Goal: Complete application form: Complete application form

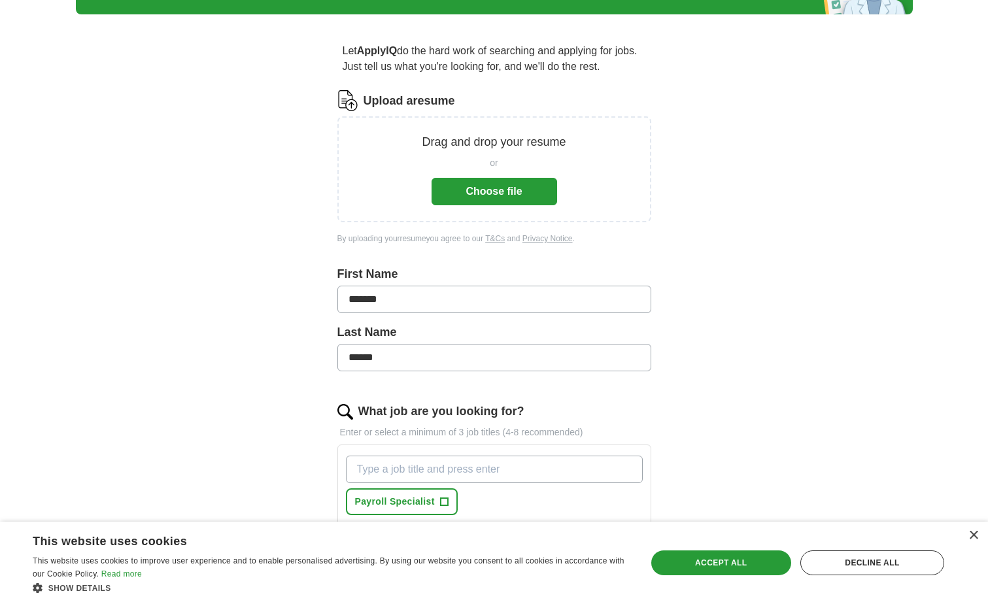
scroll to position [131, 0]
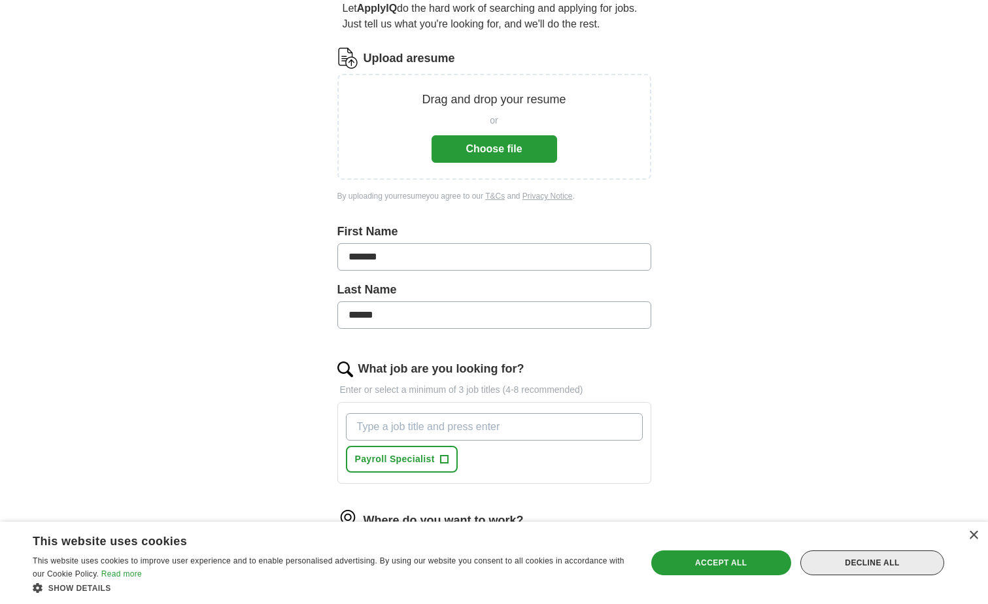
click at [870, 569] on div "Decline all" at bounding box center [872, 562] width 144 height 25
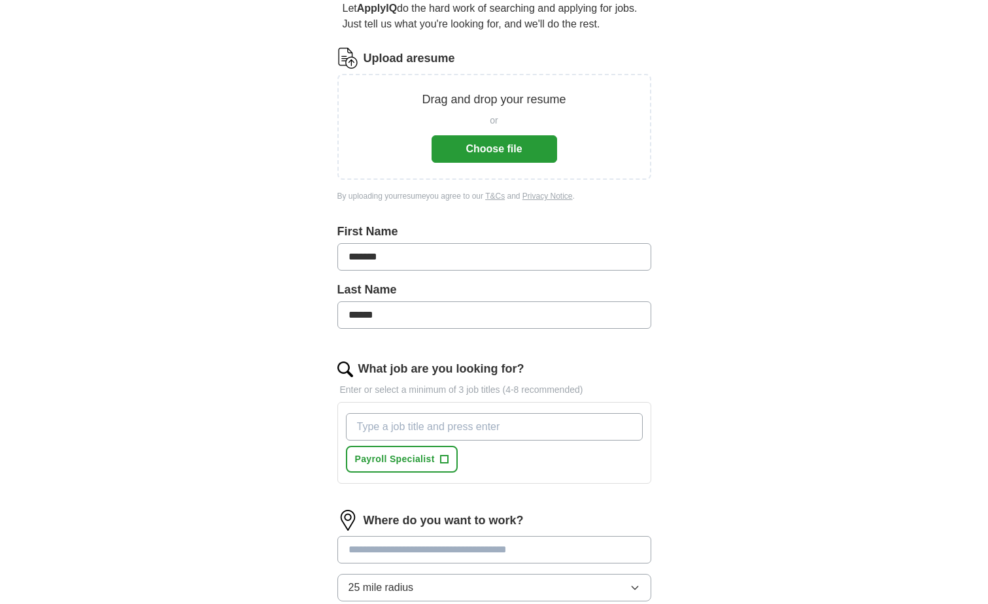
click at [490, 150] on button "Choose file" at bounding box center [494, 148] width 126 height 27
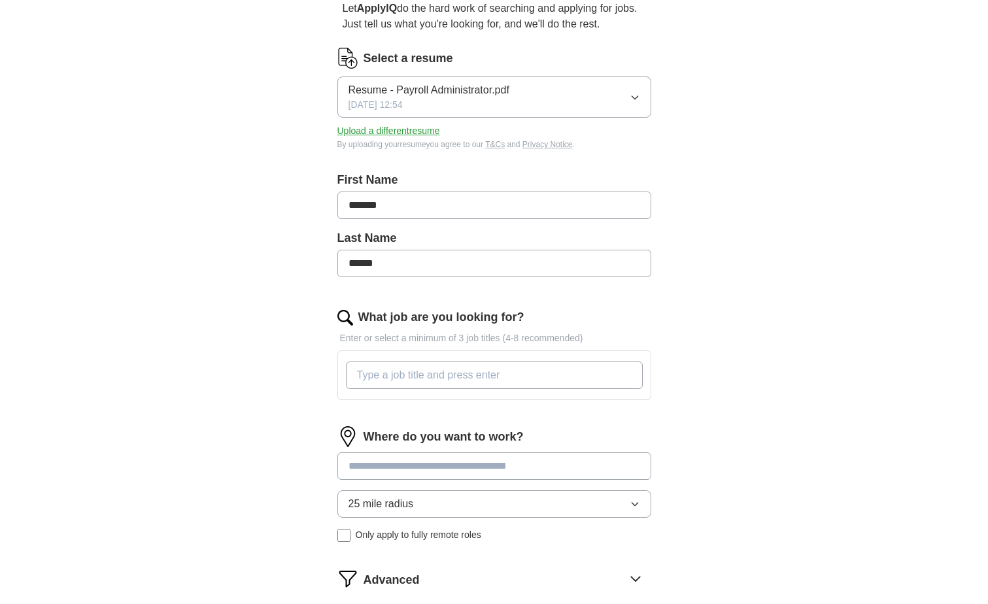
click at [367, 378] on input "What job are you looking for?" at bounding box center [494, 374] width 297 height 27
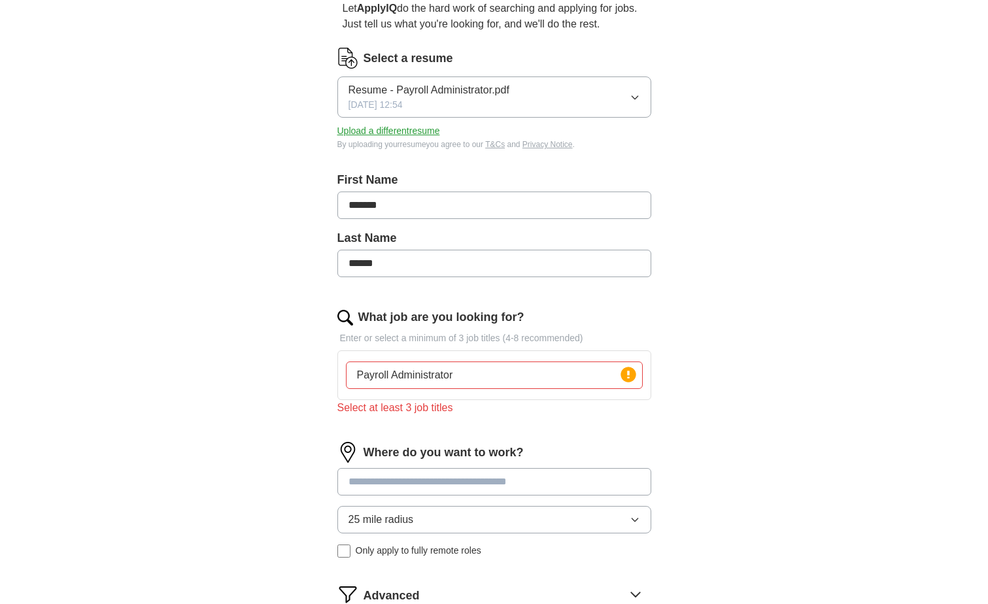
click at [361, 468] on input at bounding box center [494, 481] width 314 height 27
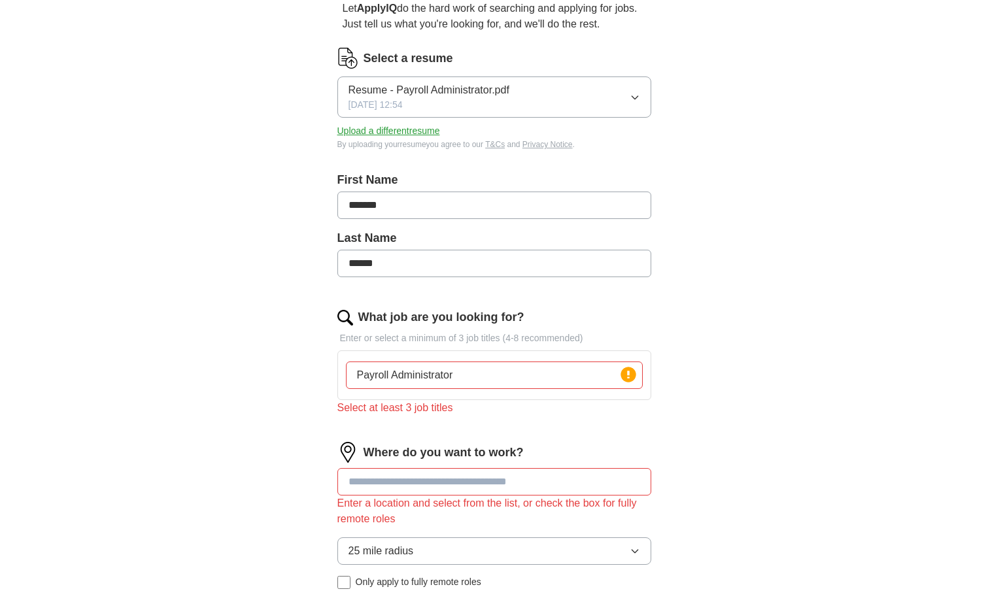
drag, startPoint x: 453, startPoint y: 373, endPoint x: 460, endPoint y: 388, distance: 16.7
click at [454, 377] on input "Payroll Administrator" at bounding box center [494, 374] width 297 height 27
click at [453, 378] on input "Payroll Administrator, Payroll Accuntant," at bounding box center [494, 374] width 297 height 27
click at [615, 379] on input "Payroll Administrator or Payroll Accountant or Payroll Account" at bounding box center [494, 374] width 297 height 27
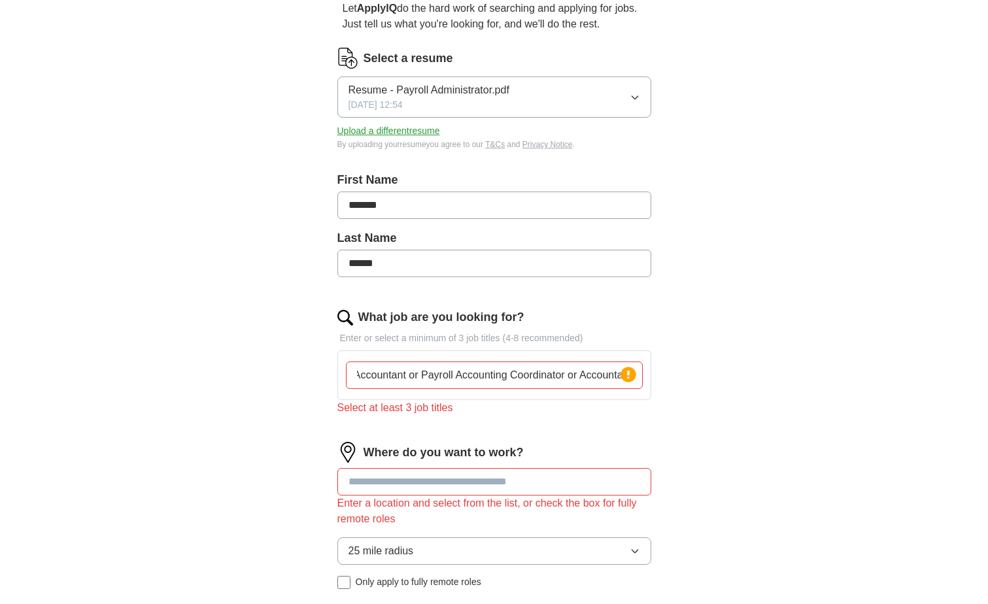
scroll to position [0, 0]
click at [369, 479] on input at bounding box center [494, 481] width 314 height 27
click at [382, 407] on div "Select at least 3 job titles" at bounding box center [494, 408] width 314 height 16
click at [356, 486] on input at bounding box center [494, 481] width 314 height 27
click at [602, 371] on input "Payroll Administrator or Payroll Accountant or Payroll Accounting Coordinator o…" at bounding box center [494, 374] width 297 height 27
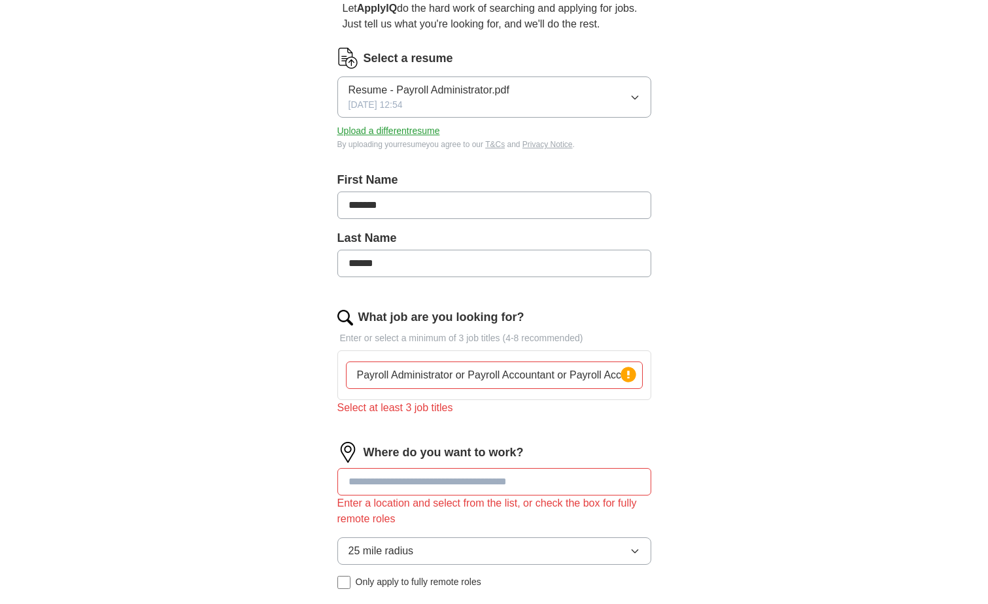
click at [407, 414] on div "Select at least 3 job titles" at bounding box center [494, 408] width 314 height 16
click at [566, 378] on input "Payroll Administrator or Payroll Accountant or Payroll Accounting Coordinator, …" at bounding box center [494, 374] width 297 height 27
type input "Payroll Administrator or Payroll Accountant, Payroll Accounting Coordinator, Ac…"
click at [458, 484] on input at bounding box center [494, 481] width 314 height 27
click at [611, 377] on input "Payroll Administrator or Payroll Accountant, Payroll Accounting Coordinator, Ac…" at bounding box center [494, 374] width 297 height 27
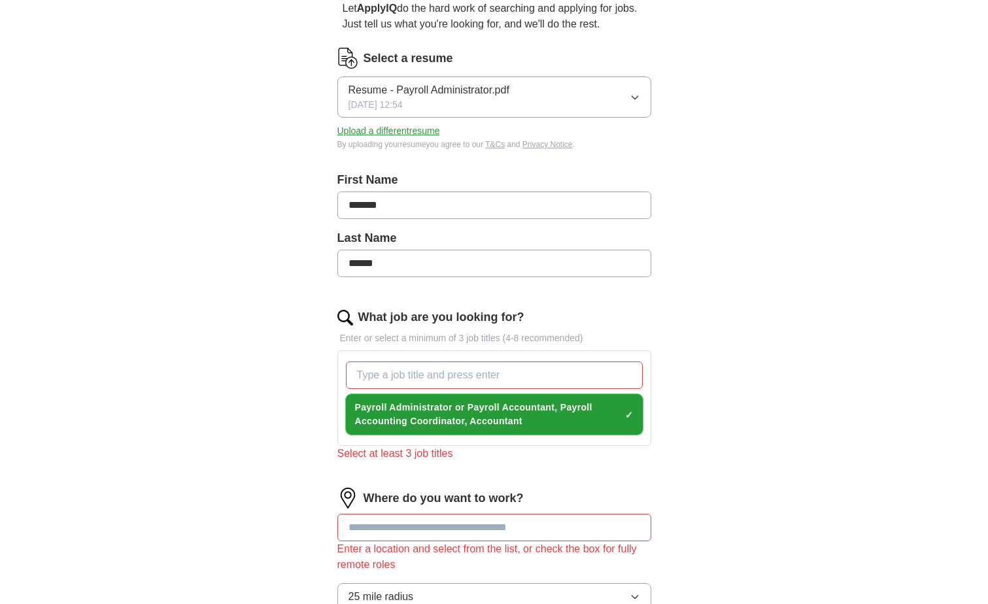
click at [399, 420] on span "Payroll Administrator or Payroll Accountant, Payroll Accounting Coordinator, Ac…" at bounding box center [487, 414] width 265 height 27
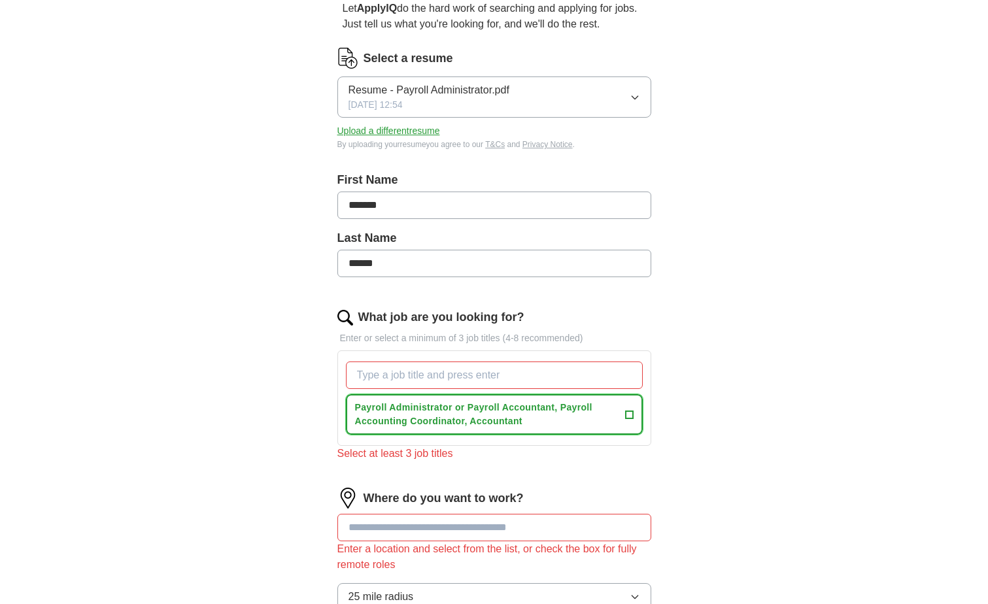
click at [465, 408] on span "Payroll Administrator or Payroll Accountant, Payroll Accounting Coordinator, Ac…" at bounding box center [487, 414] width 265 height 27
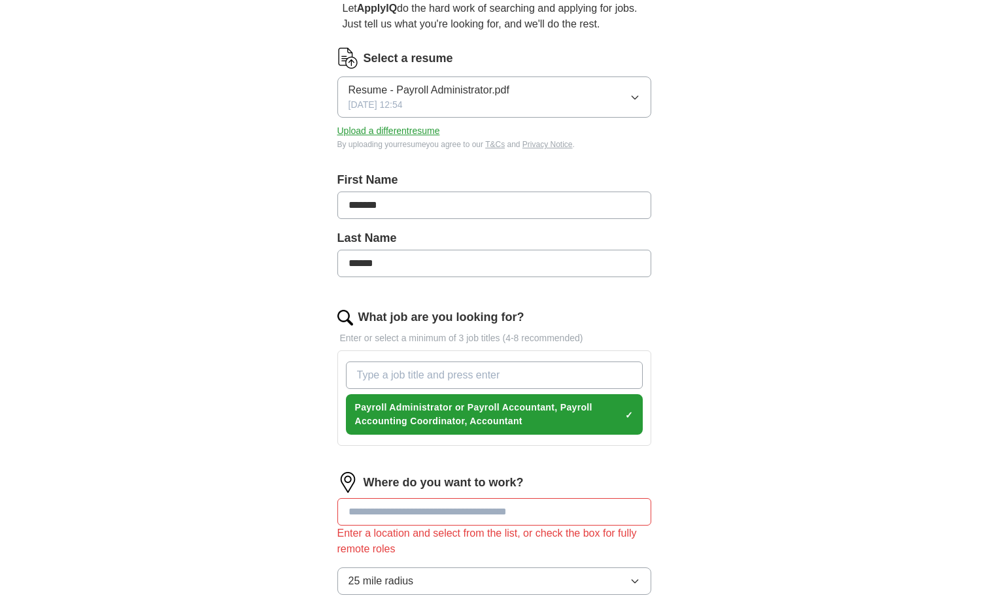
click at [368, 378] on input "What job are you looking for?" at bounding box center [494, 374] width 297 height 27
type input "Payroll Accountant"
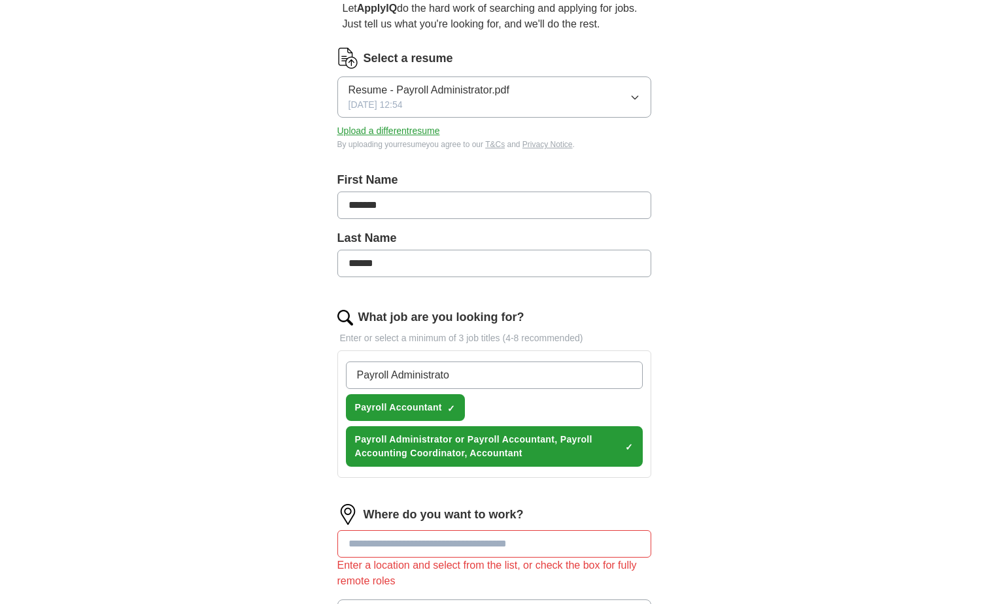
type input "Payroll Administrator"
type input "Payroll Accounting Coordinator"
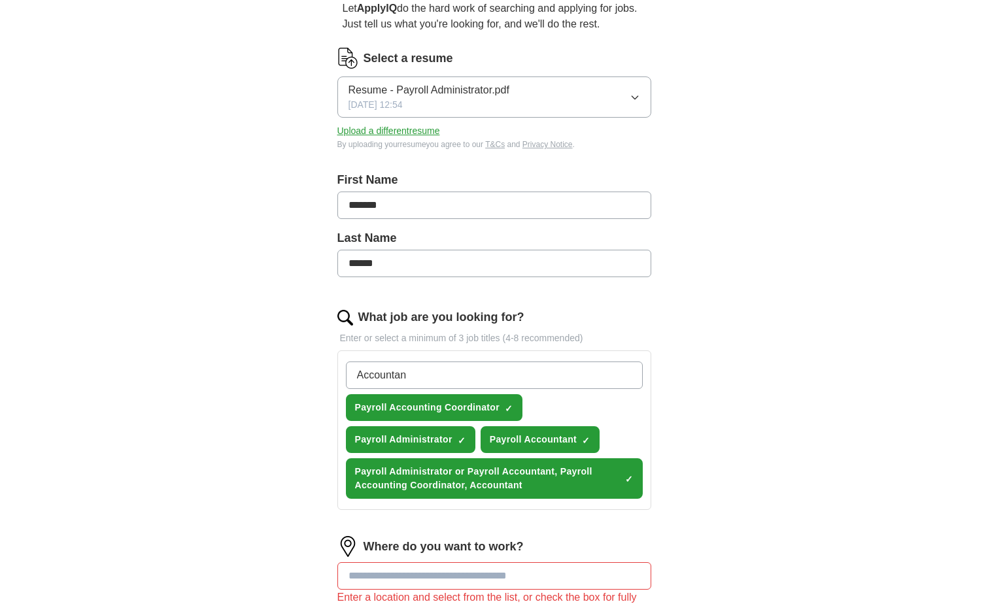
type input "Accountant"
type input "Senior Accountant"
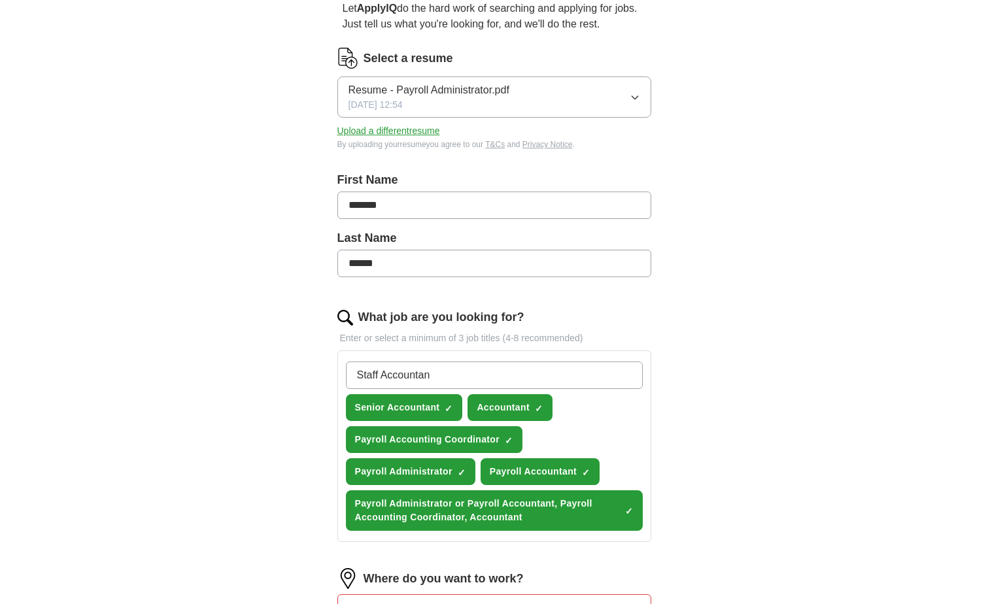
type input "Staff Accountant"
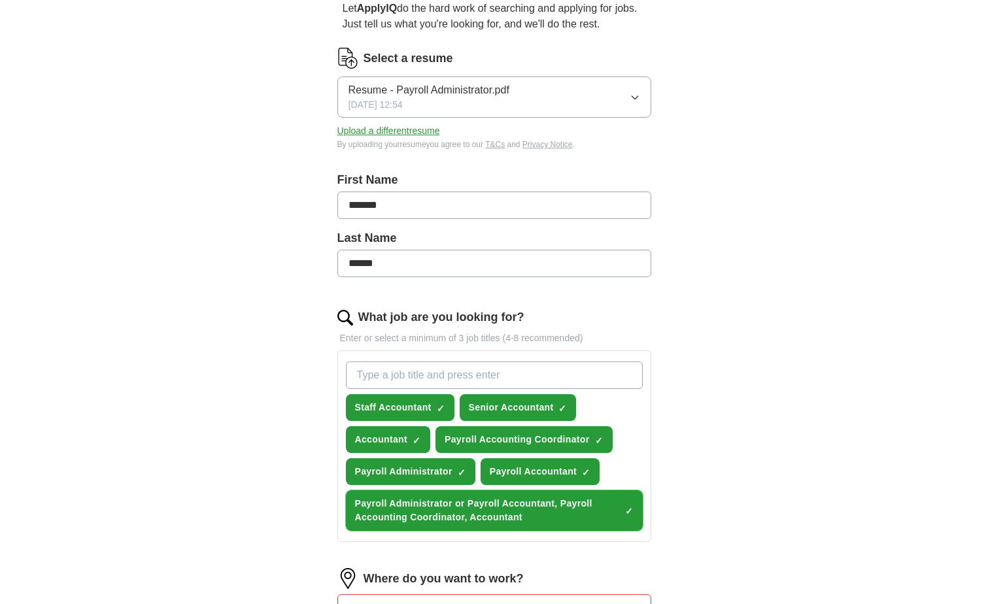
click at [0, 0] on span "×" at bounding box center [0, 0] width 0 height 0
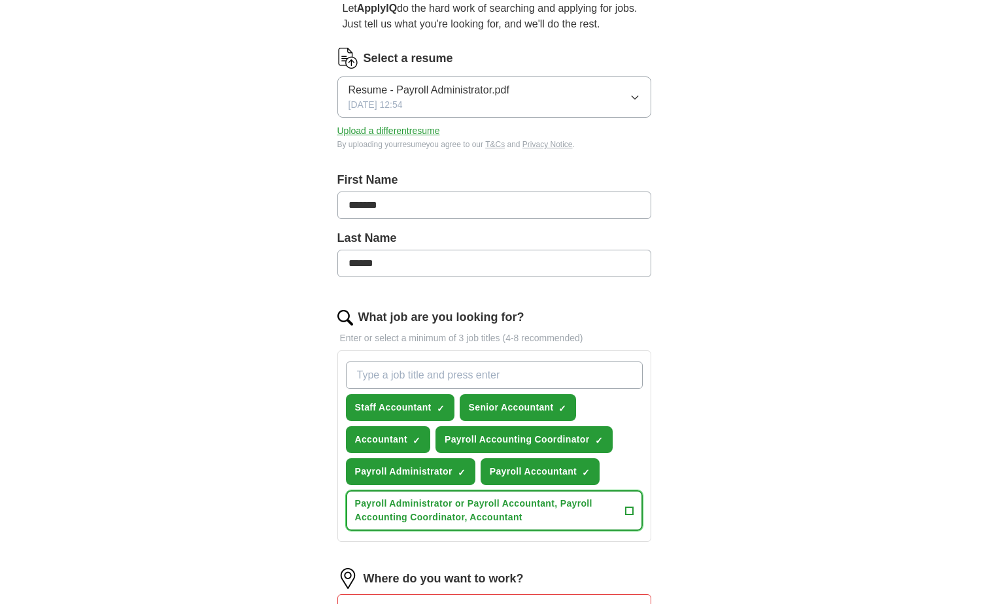
drag, startPoint x: 611, startPoint y: 505, endPoint x: 536, endPoint y: 511, distance: 75.4
click at [536, 511] on span "Payroll Administrator or Payroll Accountant, Payroll Accounting Coordinator, Ac…" at bounding box center [487, 510] width 265 height 27
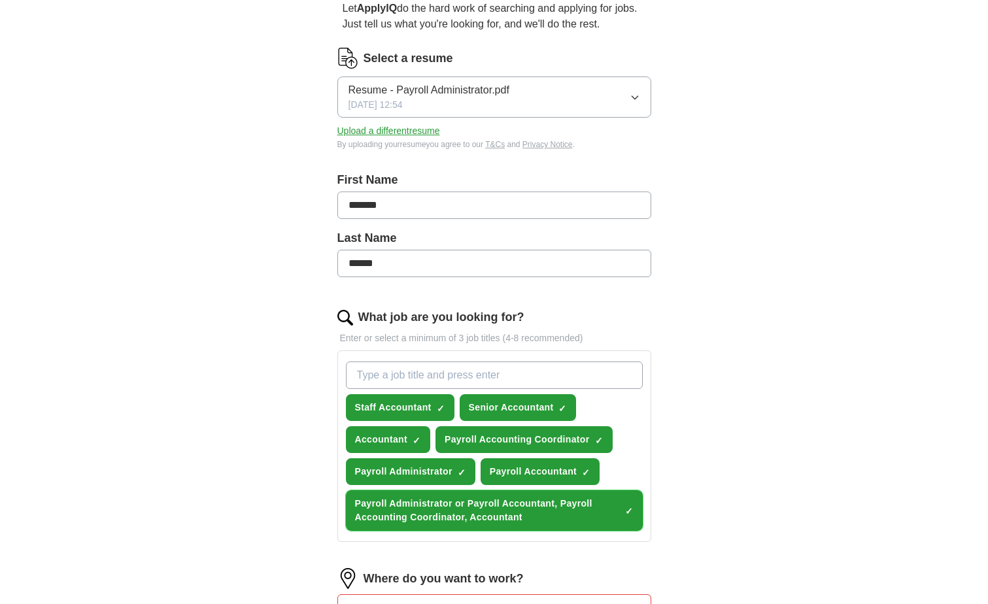
click at [0, 0] on span "×" at bounding box center [0, 0] width 0 height 0
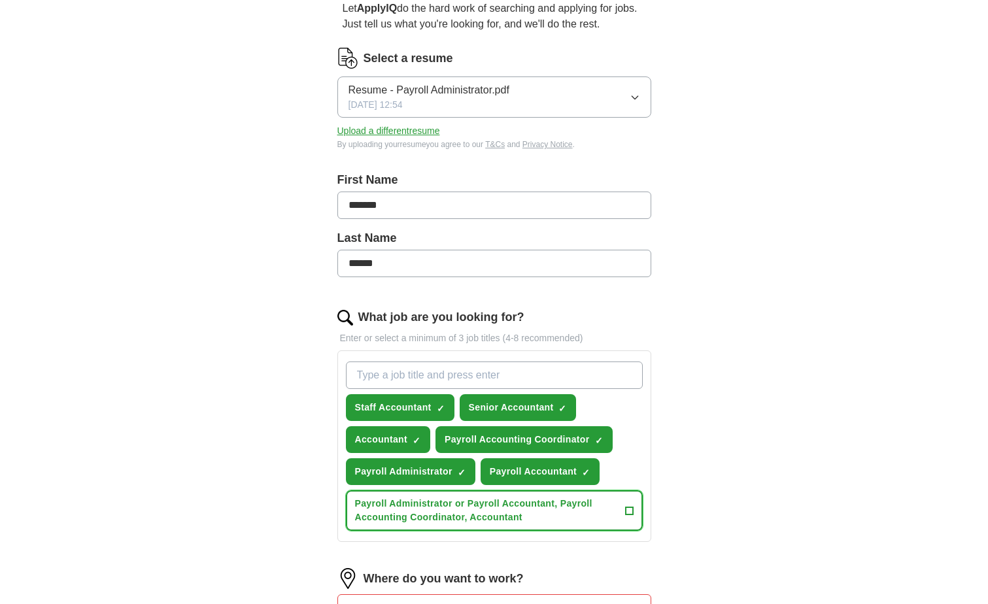
drag, startPoint x: 560, startPoint y: 518, endPoint x: 550, endPoint y: 515, distance: 10.1
click at [554, 516] on span "Payroll Administrator or Payroll Accountant, Payroll Accounting Coordinator, Ac…" at bounding box center [487, 510] width 265 height 27
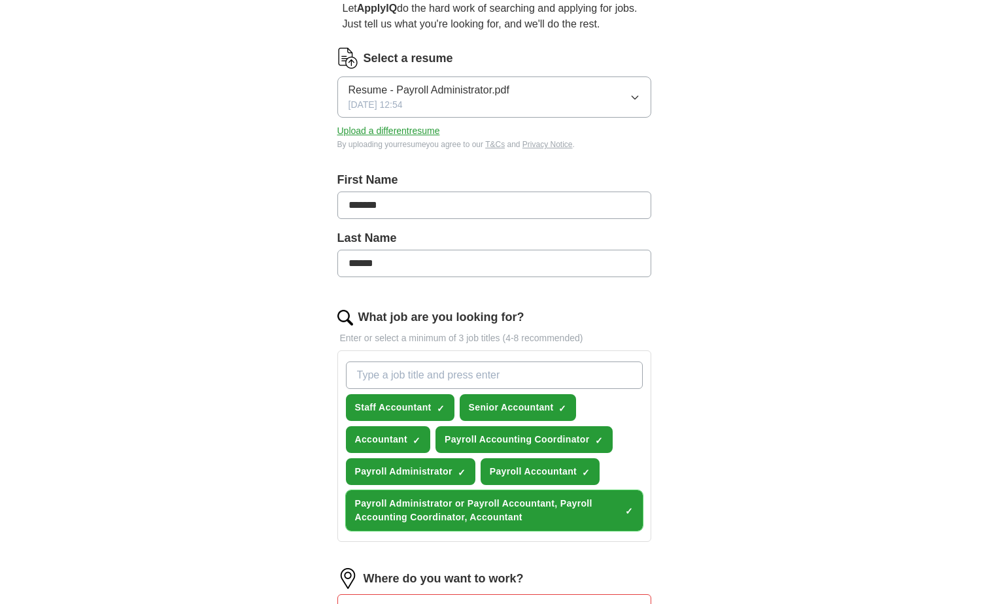
click at [532, 514] on span "Payroll Administrator or Payroll Accountant, Payroll Accounting Coordinator, Ac…" at bounding box center [487, 510] width 265 height 27
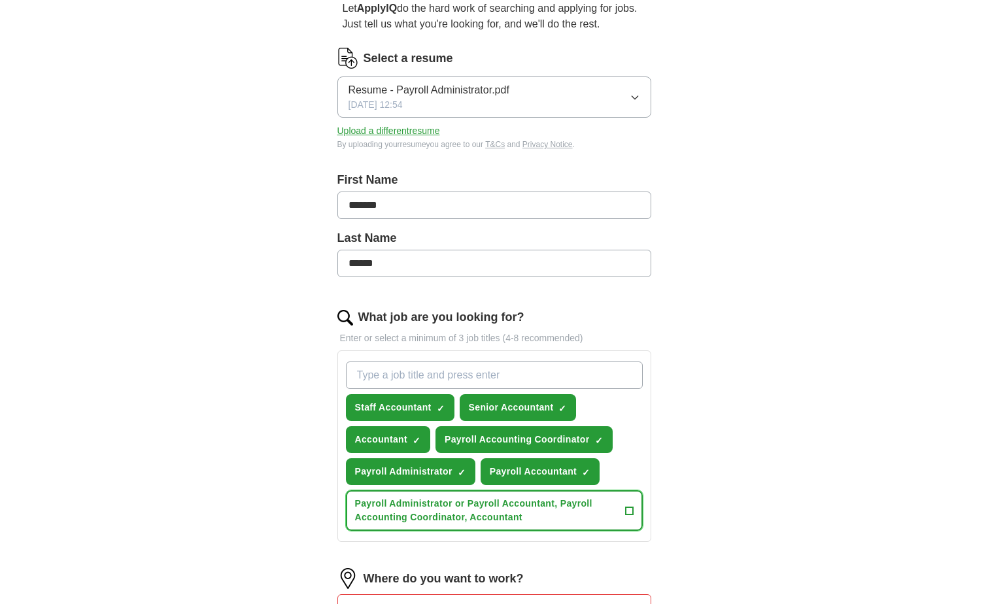
click at [526, 514] on span "Payroll Administrator or Payroll Accountant, Payroll Accounting Coordinator, Ac…" at bounding box center [487, 510] width 265 height 27
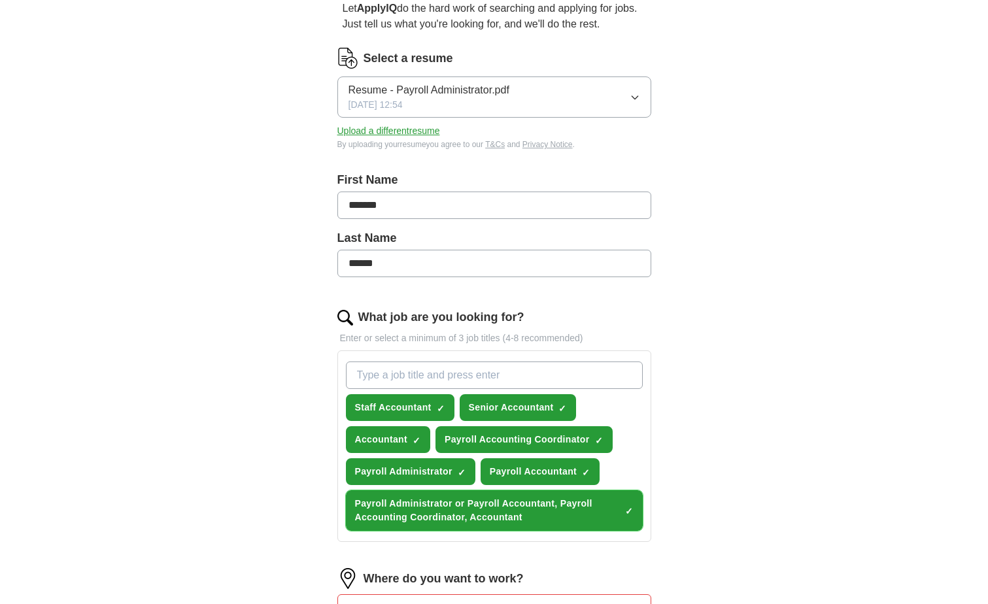
drag, startPoint x: 526, startPoint y: 514, endPoint x: 517, endPoint y: 516, distance: 8.7
click at [517, 516] on span "Payroll Administrator or Payroll Accountant, Payroll Accounting Coordinator, Ac…" at bounding box center [487, 510] width 265 height 27
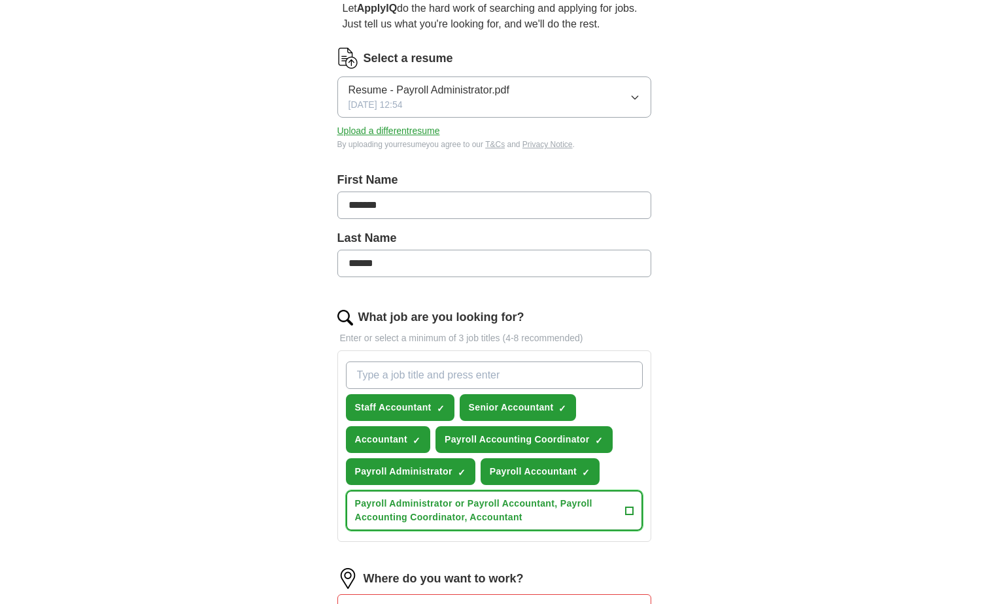
drag, startPoint x: 627, startPoint y: 510, endPoint x: 597, endPoint y: 510, distance: 30.1
click at [597, 510] on span "Payroll Administrator or Payroll Accountant, Payroll Accounting Coordinator, Ac…" at bounding box center [487, 510] width 265 height 27
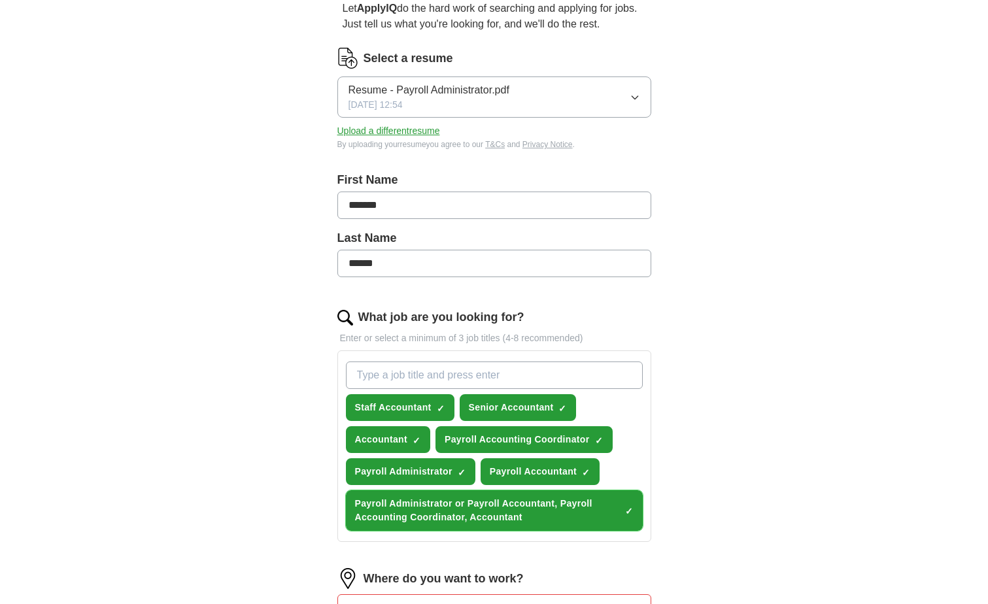
drag, startPoint x: 596, startPoint y: 505, endPoint x: 468, endPoint y: 508, distance: 128.2
click at [472, 508] on span "Payroll Administrator or Payroll Accountant, Payroll Accounting Coordinator, Ac…" at bounding box center [487, 510] width 265 height 27
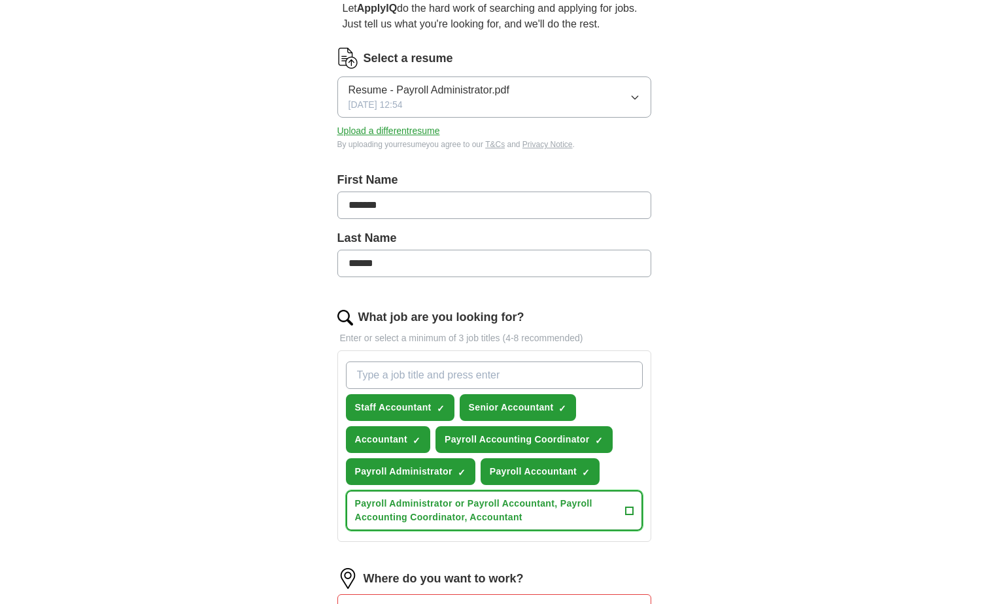
drag, startPoint x: 528, startPoint y: 513, endPoint x: 360, endPoint y: 510, distance: 168.0
click at [360, 510] on span "Payroll Administrator or Payroll Accountant, Payroll Accounting Coordinator, Ac…" at bounding box center [487, 510] width 265 height 27
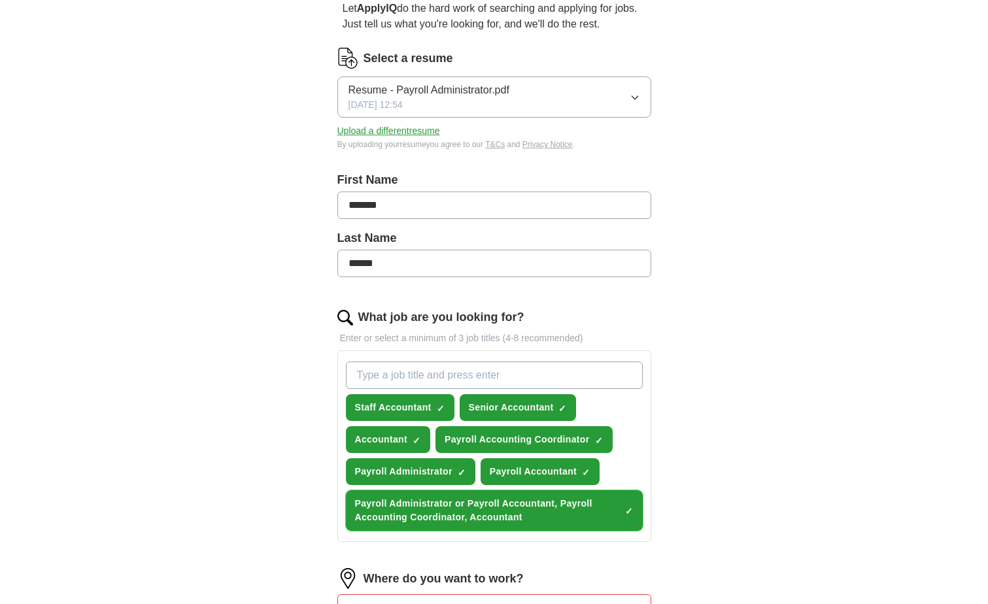
click at [356, 509] on span "Payroll Administrator or Payroll Accountant, Payroll Accounting Coordinator, Ac…" at bounding box center [487, 510] width 265 height 27
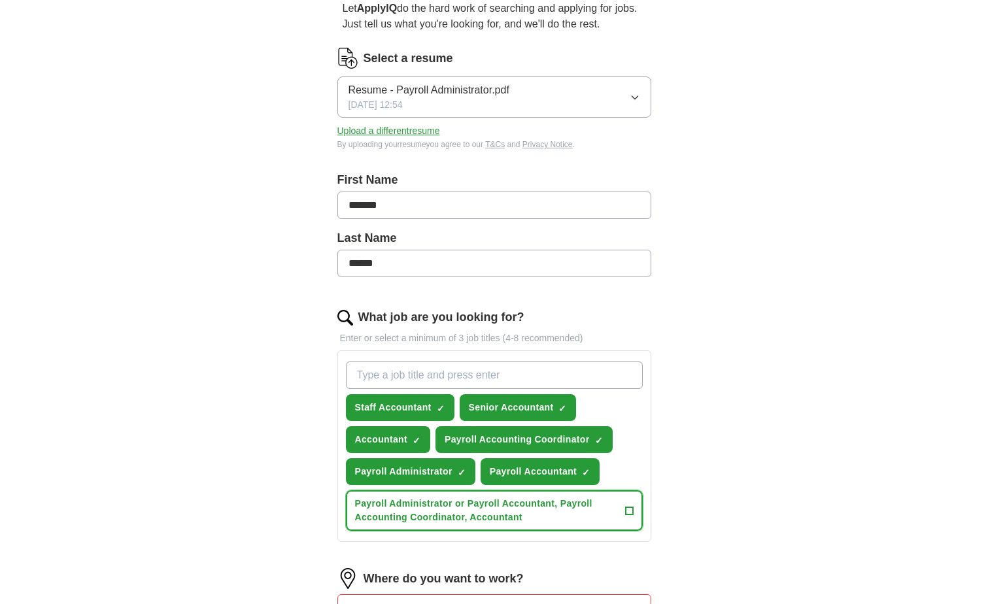
click at [356, 509] on span "Payroll Administrator or Payroll Accountant, Payroll Accounting Coordinator, Ac…" at bounding box center [487, 510] width 265 height 27
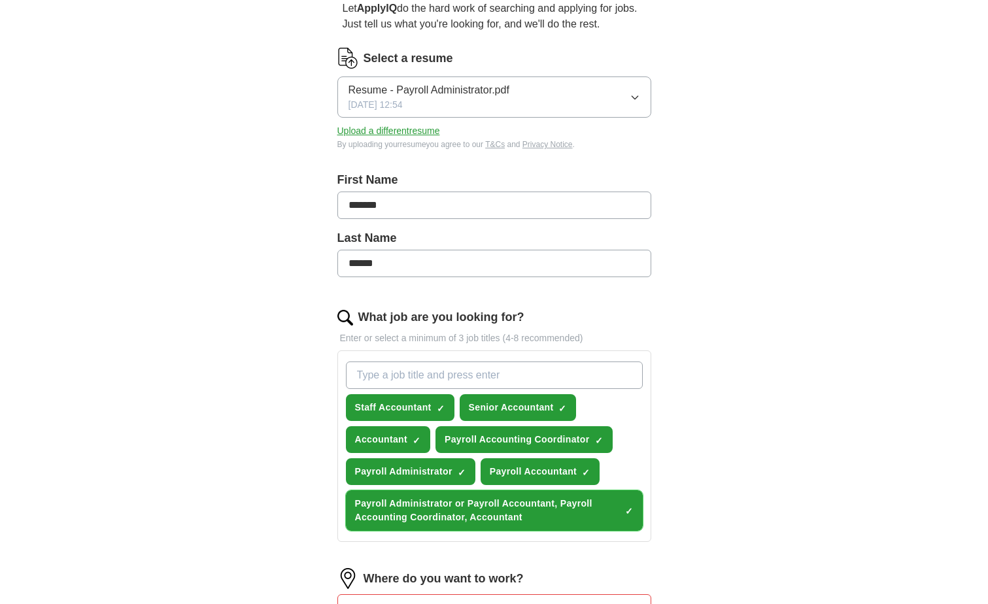
click at [356, 509] on span "Payroll Administrator or Payroll Accountant, Payroll Accounting Coordinator, Ac…" at bounding box center [487, 510] width 265 height 27
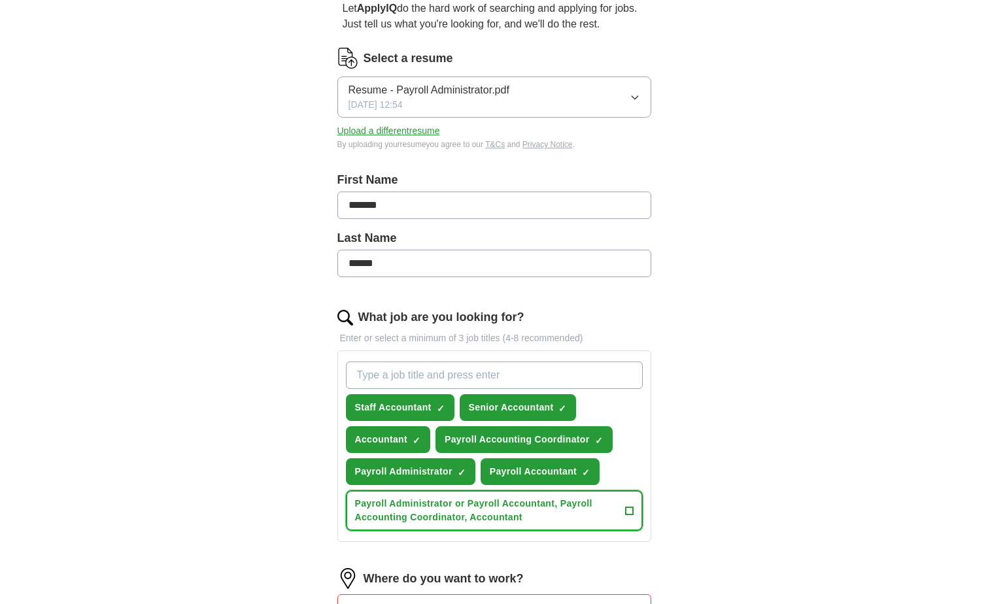
click at [356, 509] on span "Payroll Administrator or Payroll Accountant, Payroll Accounting Coordinator, Ac…" at bounding box center [487, 510] width 265 height 27
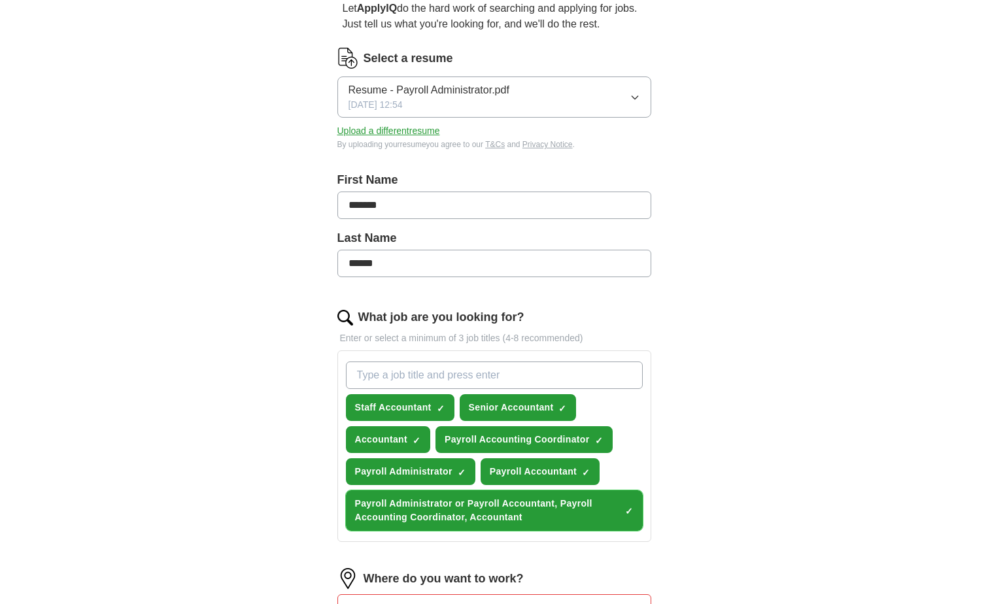
click at [357, 509] on span "Payroll Administrator or Payroll Accountant, Payroll Accounting Coordinator, Ac…" at bounding box center [487, 510] width 265 height 27
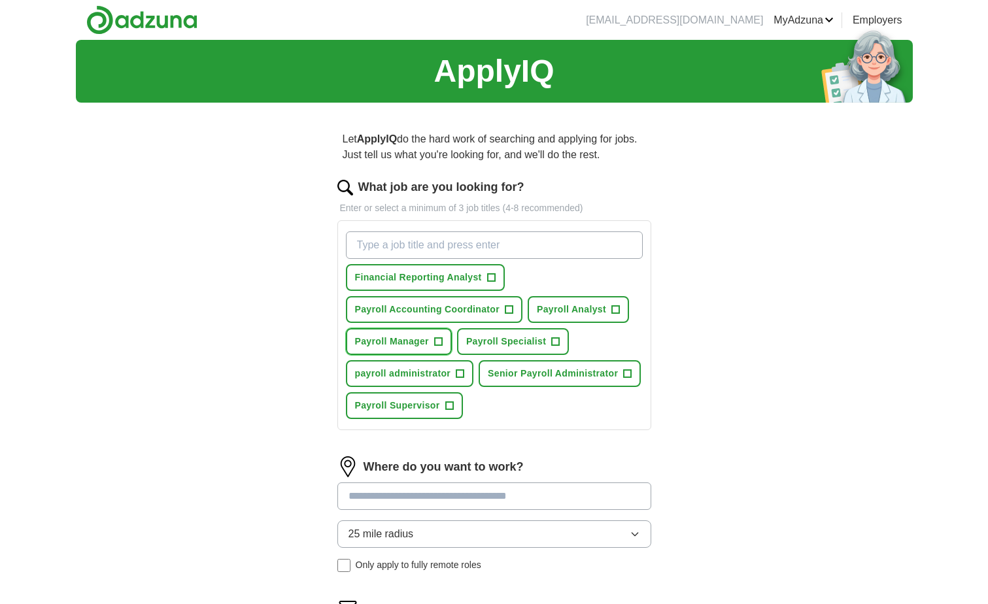
click at [442, 341] on span "+" at bounding box center [438, 342] width 8 height 10
click at [442, 341] on span "✓ ×" at bounding box center [438, 342] width 8 height 8
click at [478, 310] on span "Payroll Accounting Coordinator" at bounding box center [427, 310] width 145 height 14
click at [481, 310] on span "Payroll Accounting Coordinator" at bounding box center [427, 310] width 145 height 14
click at [367, 246] on input "What job are you looking for?" at bounding box center [494, 244] width 297 height 27
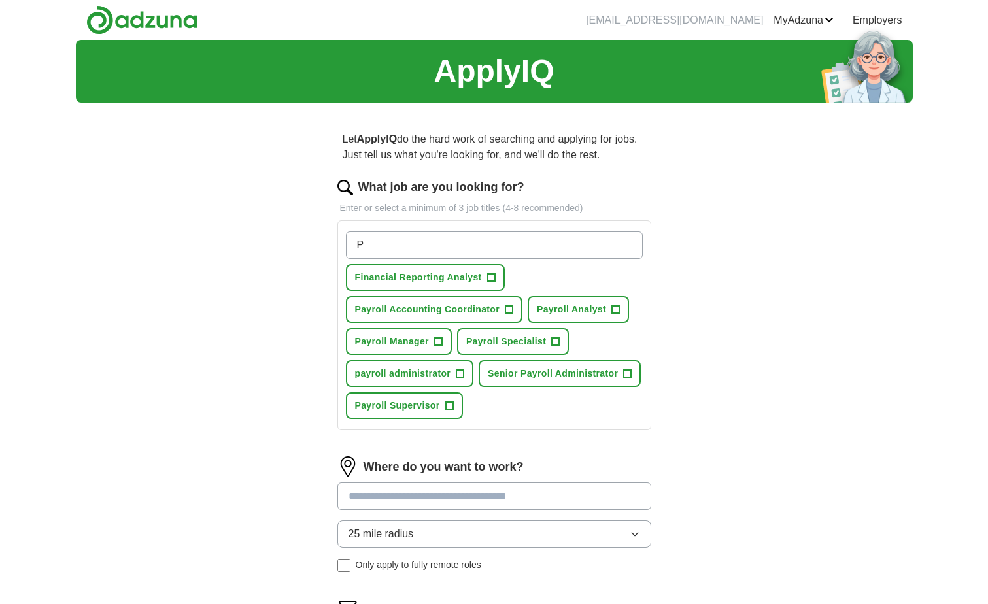
type input "Pa"
click at [365, 246] on input "Pa" at bounding box center [494, 244] width 297 height 27
drag, startPoint x: 369, startPoint y: 246, endPoint x: 342, endPoint y: 245, distance: 27.5
click at [342, 245] on div "Pa Financial Reporting Analyst + Payroll Accounting Coordinator + Payroll Analy…" at bounding box center [494, 325] width 314 height 210
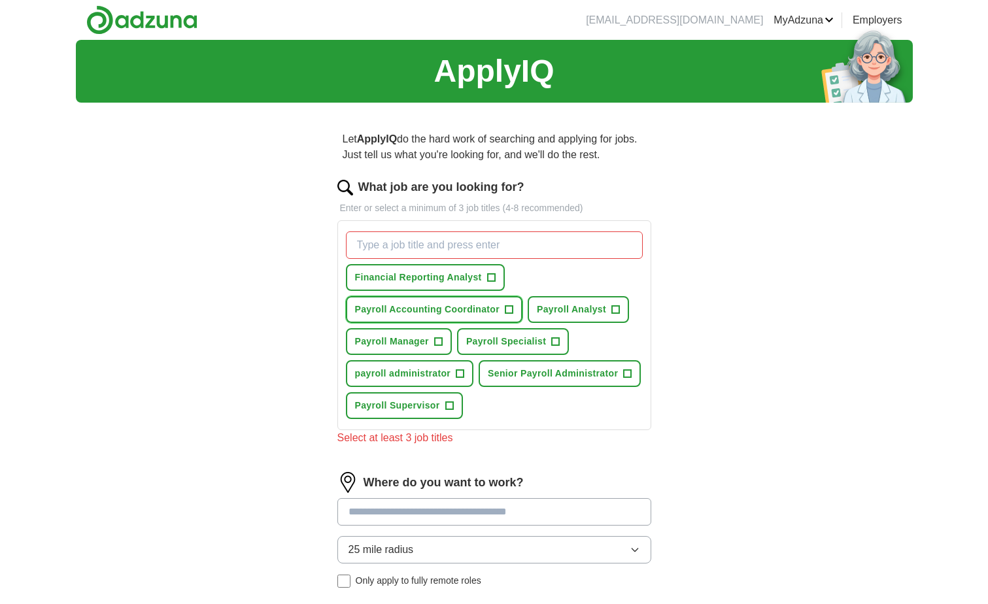
click at [358, 305] on span "Payroll Accounting Coordinator" at bounding box center [427, 310] width 145 height 14
click at [356, 305] on span "Payroll Accounting Coordinator" at bounding box center [427, 310] width 145 height 14
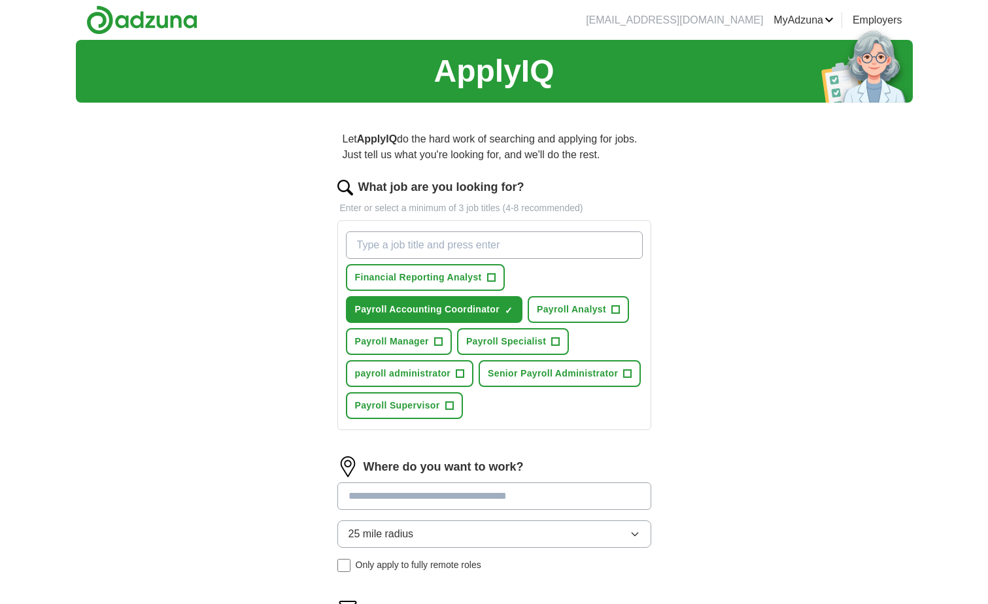
click at [363, 244] on input "What job are you looking for?" at bounding box center [494, 244] width 297 height 27
click at [506, 340] on span "Payroll Specialist" at bounding box center [506, 342] width 80 height 14
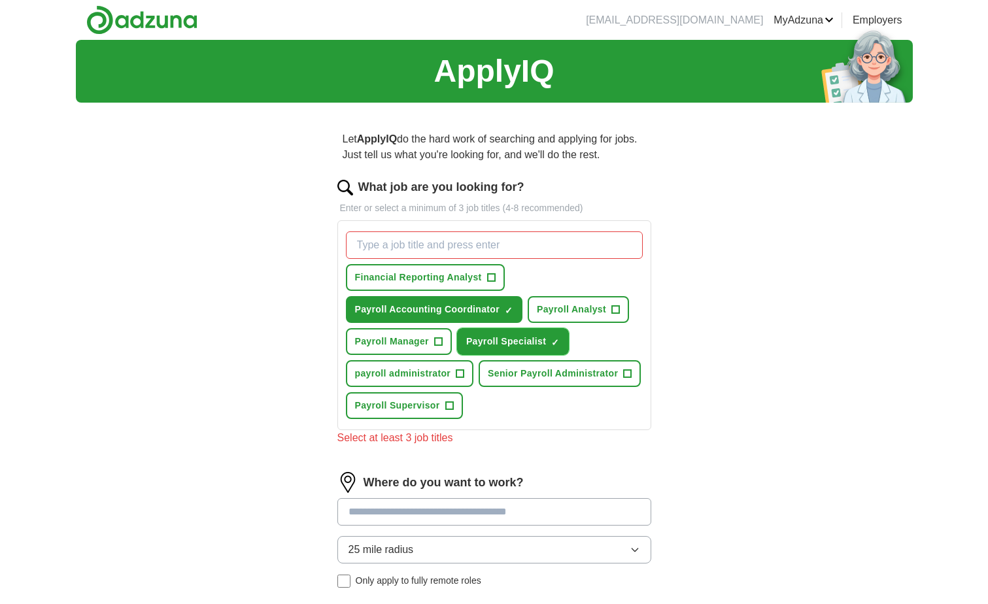
click at [507, 340] on span "Payroll Specialist" at bounding box center [506, 342] width 80 height 14
click at [530, 340] on span "Payroll Specialist" at bounding box center [506, 342] width 80 height 14
drag, startPoint x: 536, startPoint y: 338, endPoint x: 556, endPoint y: 340, distance: 20.4
click at [538, 339] on span "Payroll Specialist" at bounding box center [506, 342] width 80 height 14
click at [558, 340] on span "+" at bounding box center [556, 342] width 8 height 10
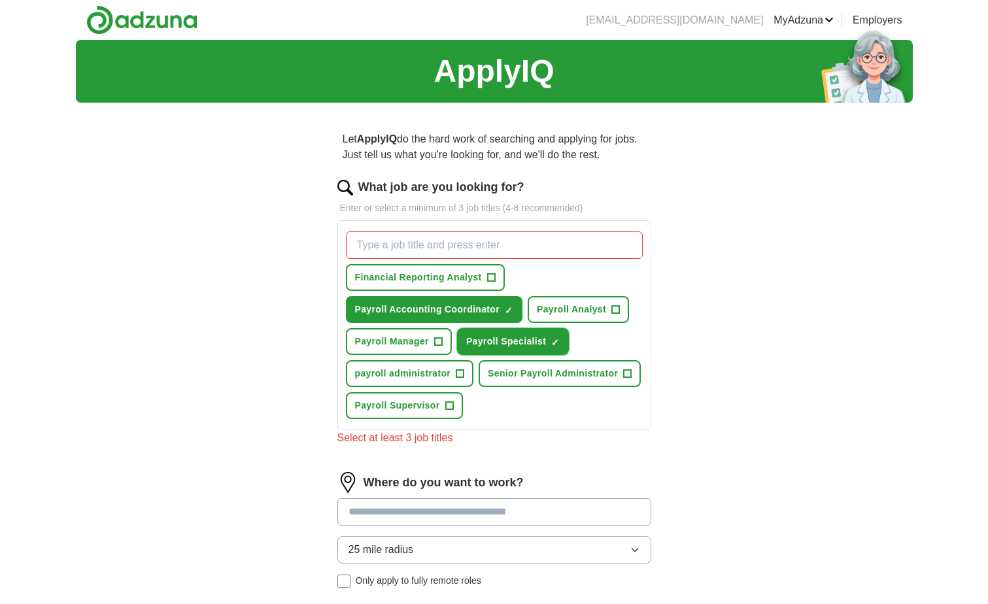
click at [0, 0] on span "×" at bounding box center [0, 0] width 0 height 0
click at [558, 340] on span "+" at bounding box center [556, 342] width 8 height 10
click at [0, 0] on span "×" at bounding box center [0, 0] width 0 height 0
click at [543, 339] on span "Payroll Specialist" at bounding box center [506, 342] width 80 height 14
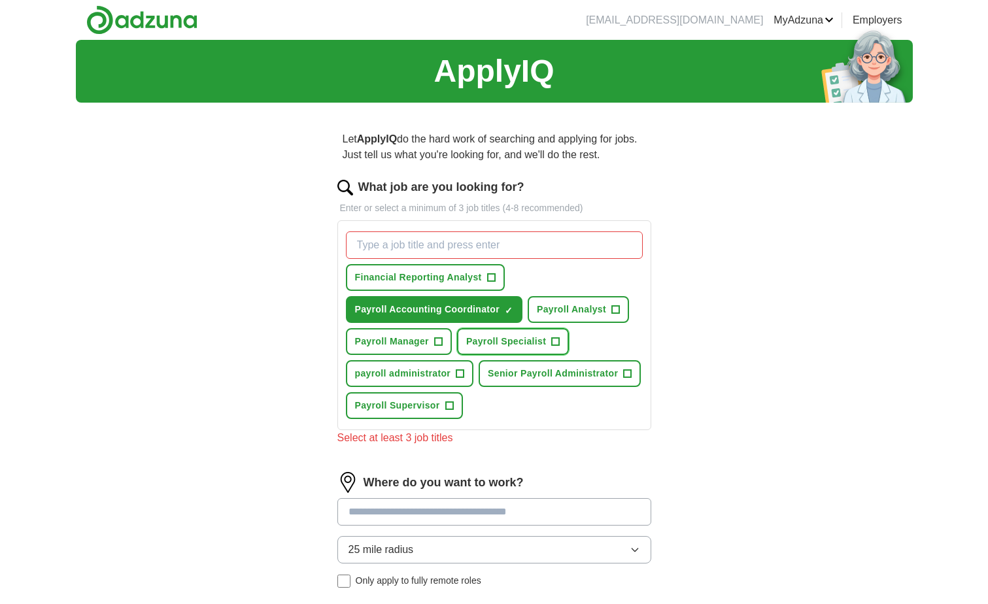
click at [530, 336] on span "Payroll Specialist" at bounding box center [506, 342] width 80 height 14
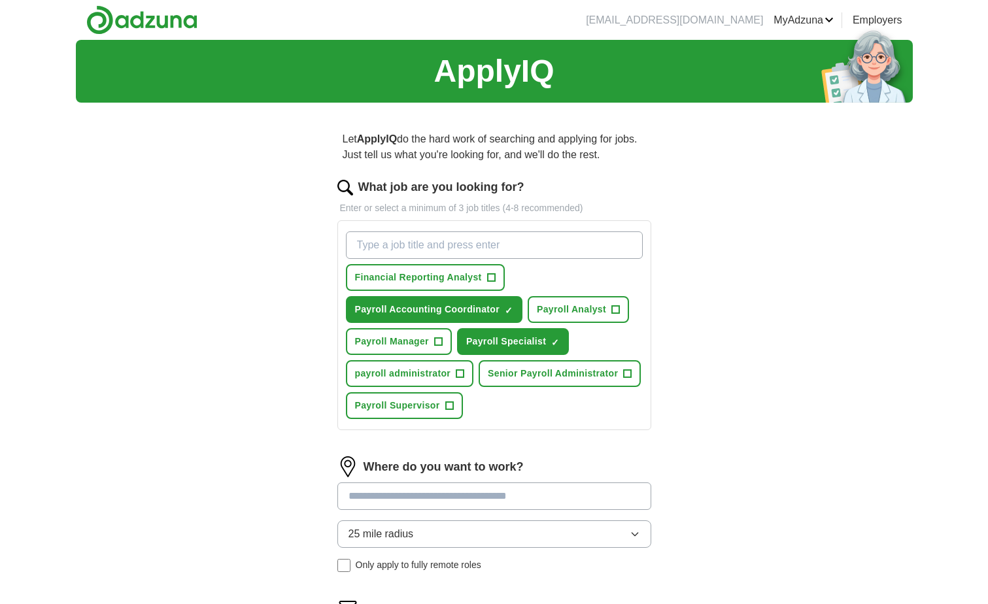
click at [406, 244] on input "What job are you looking for?" at bounding box center [494, 244] width 297 height 27
click at [594, 309] on span "Payroll Analyst" at bounding box center [571, 310] width 69 height 14
click at [377, 244] on input "What job are you looking for?" at bounding box center [494, 244] width 297 height 27
click at [570, 373] on span "Senior Payroll Administrator" at bounding box center [553, 374] width 130 height 14
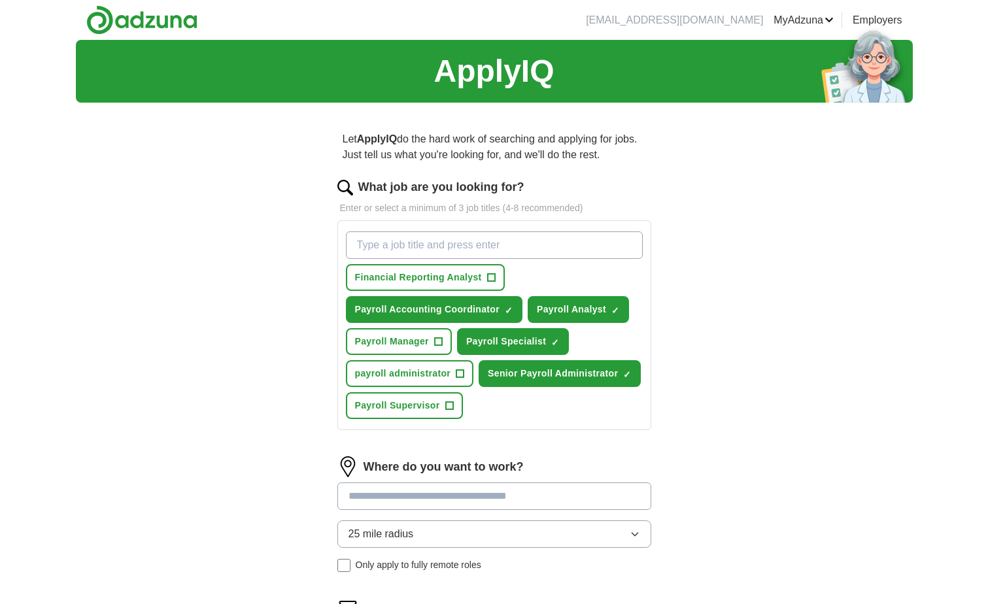
click at [463, 241] on input "What job are you looking for?" at bounding box center [494, 244] width 297 height 27
click at [392, 370] on span "payroll administrator" at bounding box center [403, 374] width 96 height 14
click at [398, 243] on input "What job are you looking for?" at bounding box center [494, 244] width 297 height 27
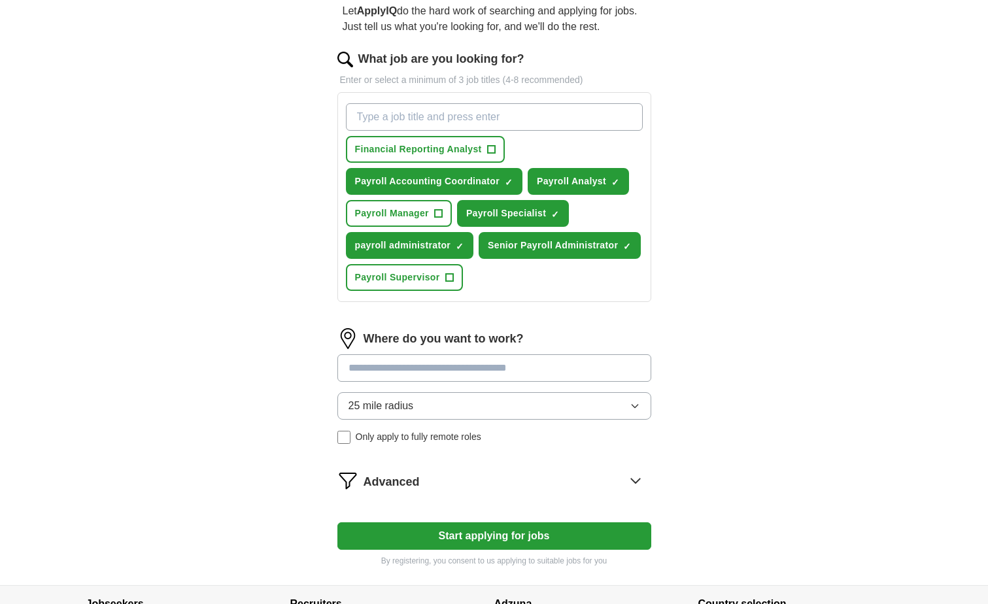
scroll to position [131, 0]
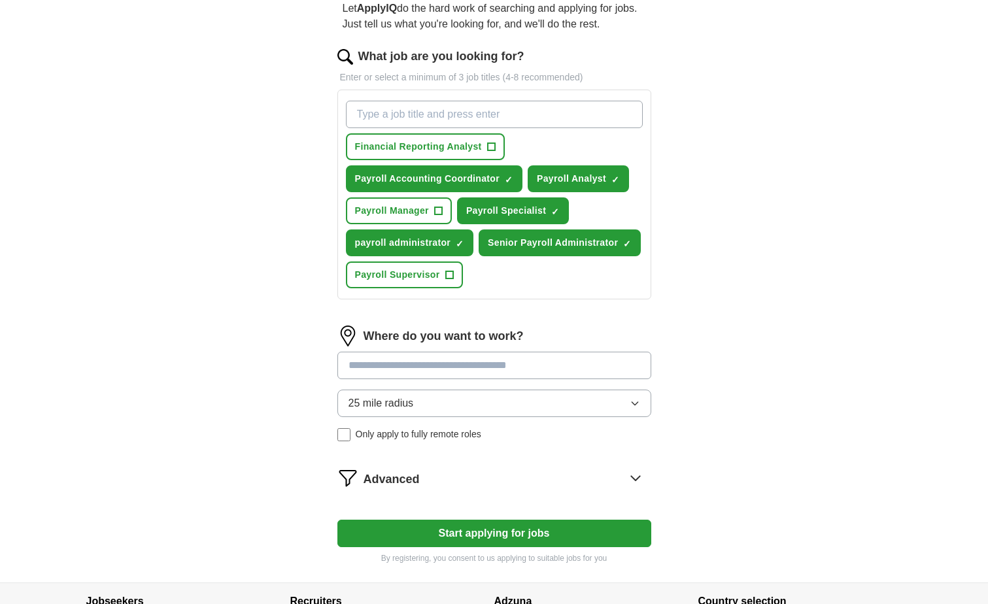
click at [381, 363] on input at bounding box center [494, 365] width 314 height 27
click at [487, 458] on form "What job are you looking for? Enter or select a minimum of 3 job titles (4-8 re…" at bounding box center [494, 306] width 314 height 516
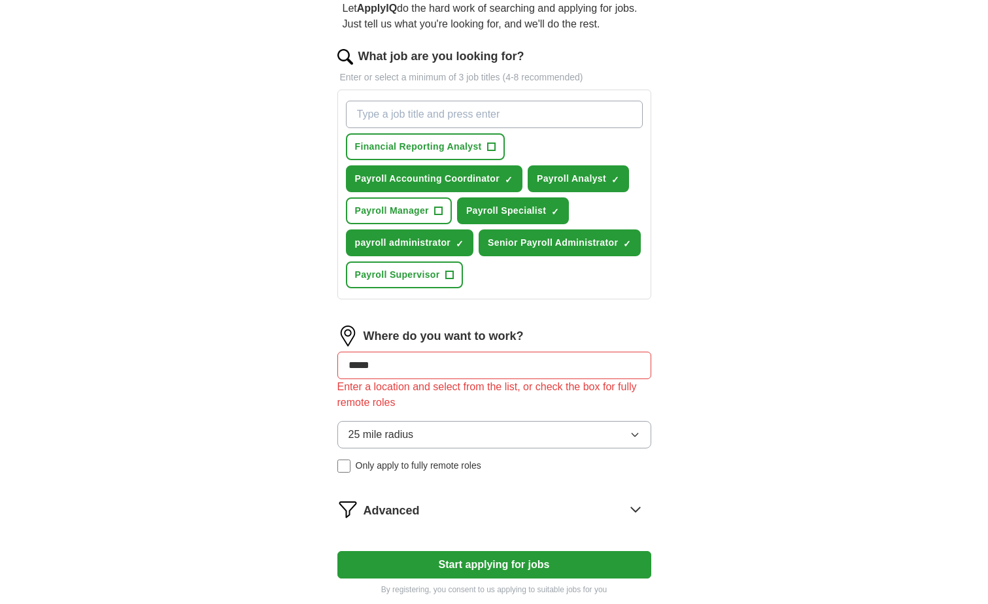
drag, startPoint x: 392, startPoint y: 370, endPoint x: 329, endPoint y: 373, distance: 62.8
click at [329, 373] on div "Let ApplyIQ do the hard work of searching and applying for jobs. Just tell us w…" at bounding box center [494, 297] width 418 height 631
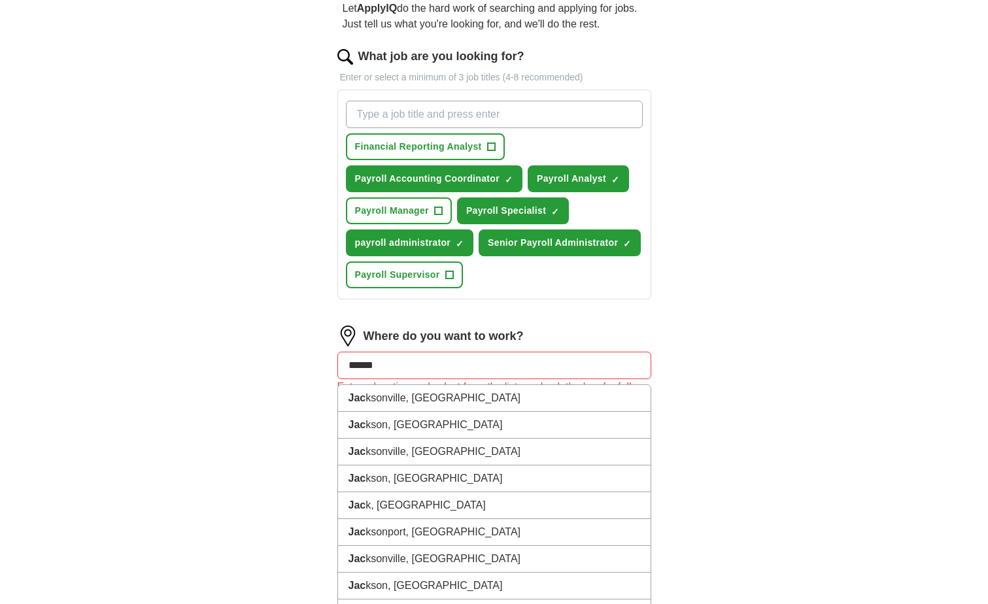
type input "*******"
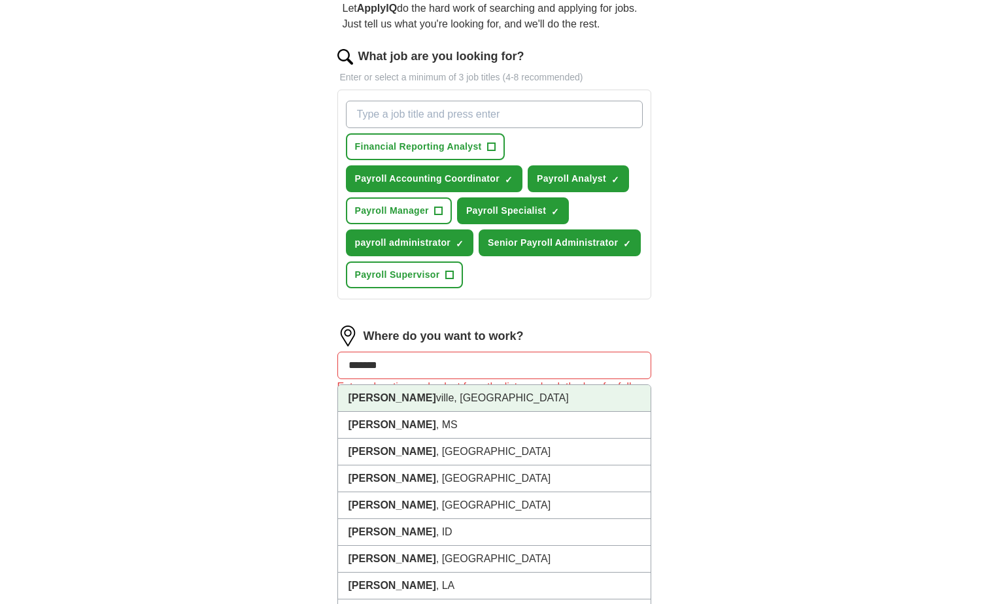
click at [356, 397] on strong "Jackson" at bounding box center [392, 397] width 88 height 11
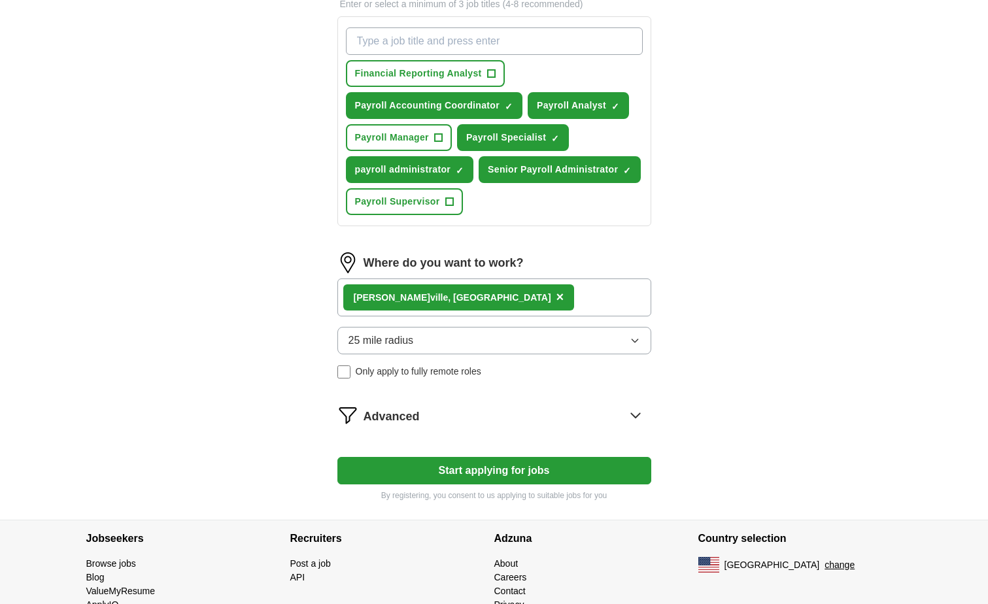
scroll to position [252, 0]
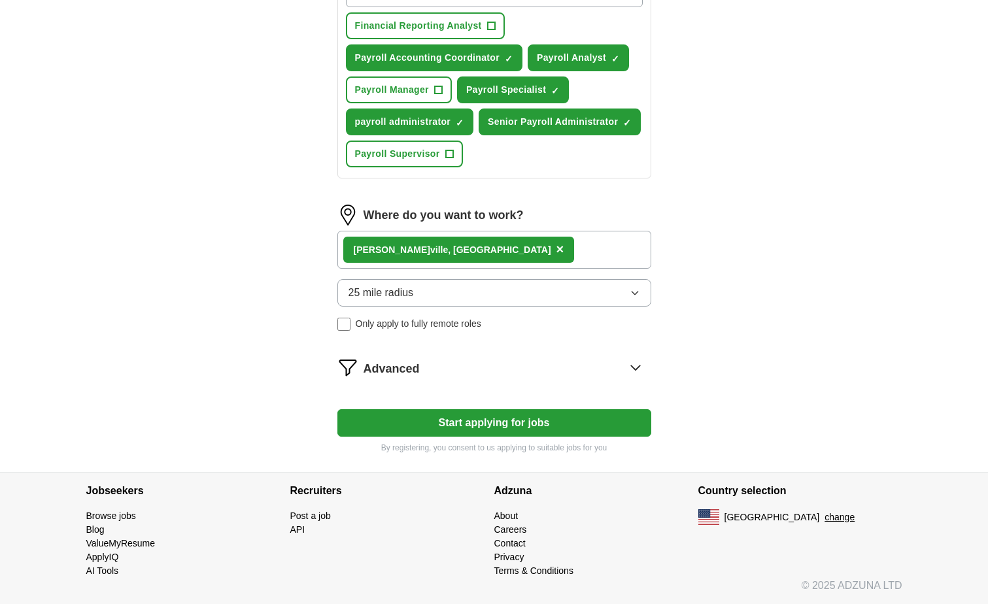
click at [634, 365] on icon at bounding box center [635, 367] width 21 height 21
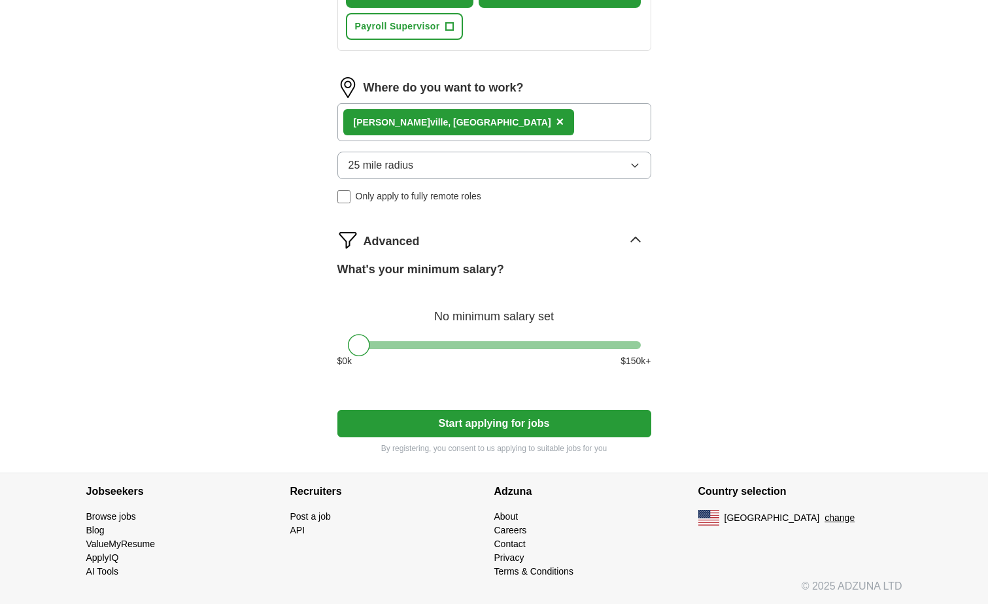
scroll to position [380, 0]
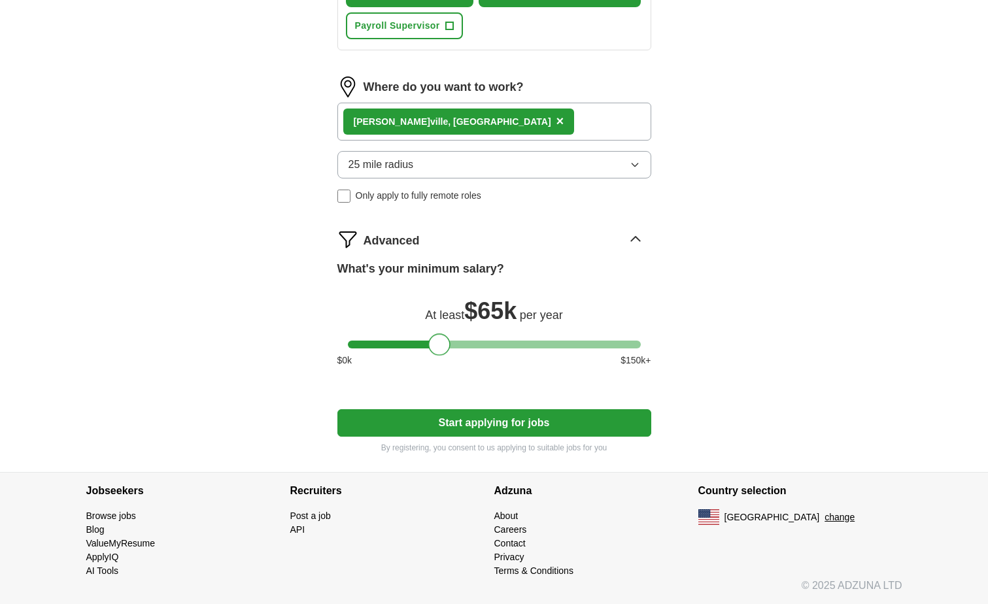
drag, startPoint x: 360, startPoint y: 348, endPoint x: 439, endPoint y: 352, distance: 79.9
click at [439, 352] on div at bounding box center [439, 344] width 22 height 22
click at [495, 424] on button "Start applying for jobs" at bounding box center [494, 422] width 314 height 27
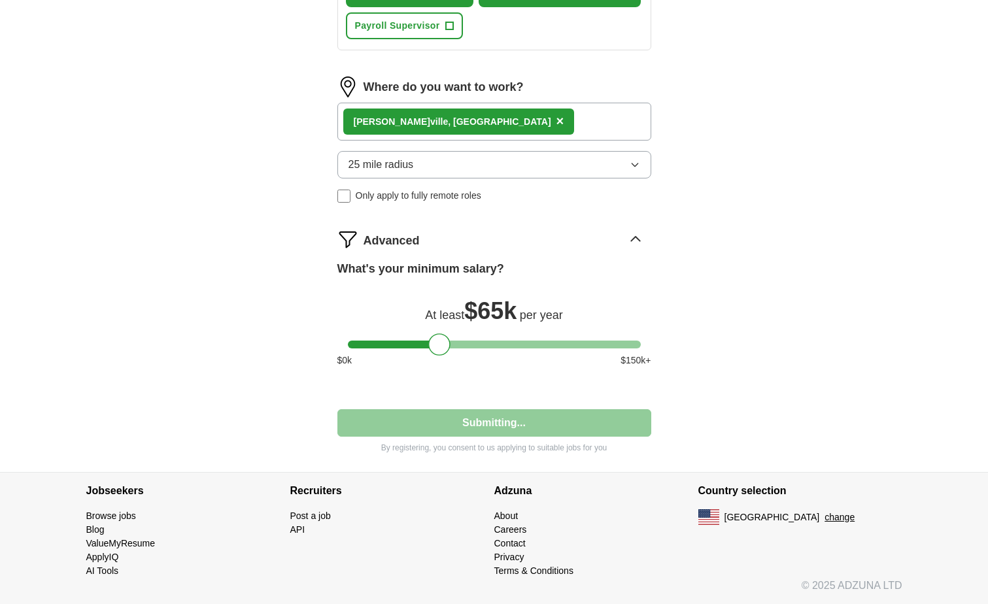
select select "**"
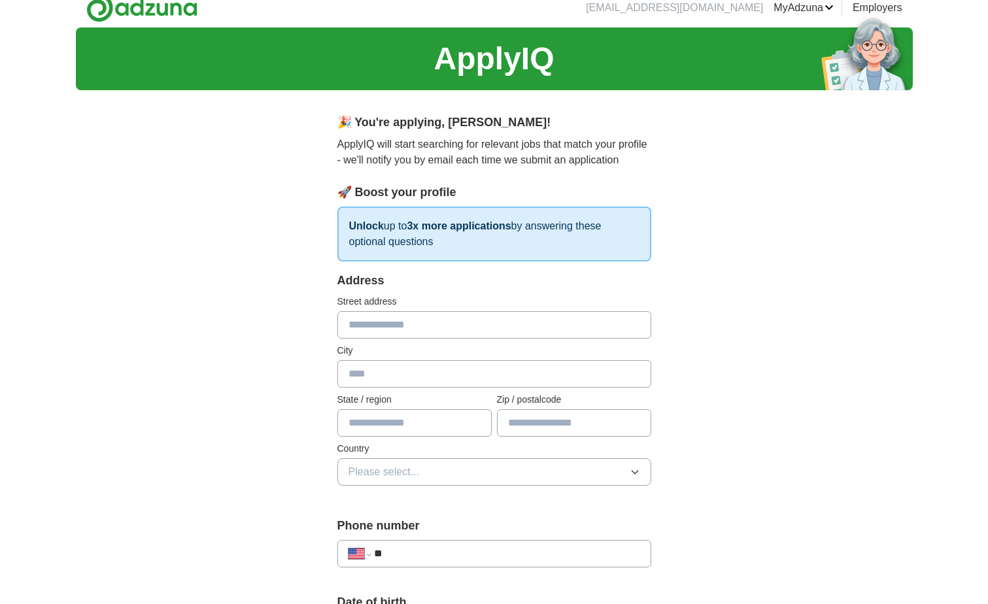
scroll to position [0, 0]
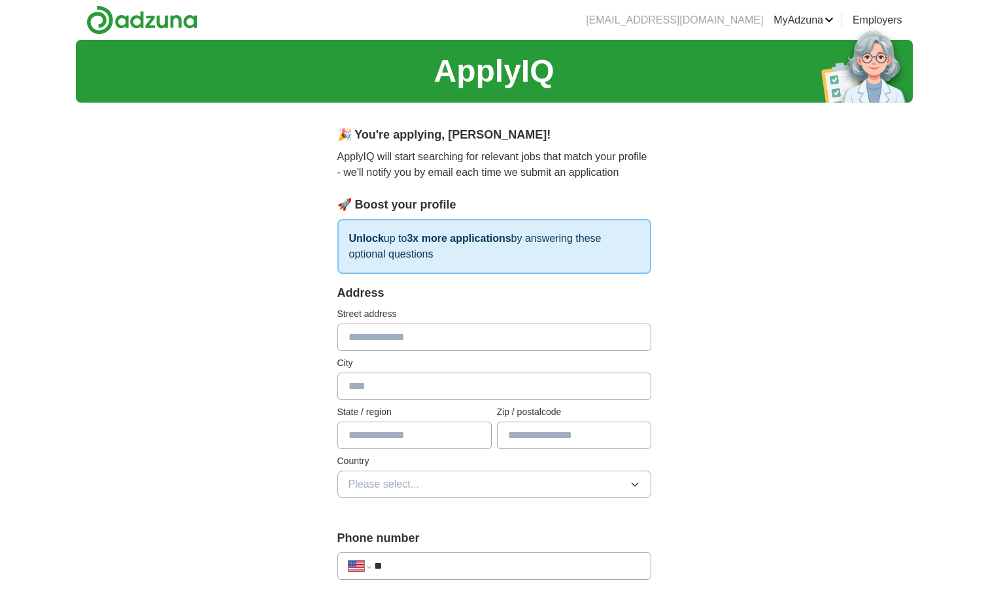
click at [378, 343] on input "text" at bounding box center [494, 337] width 314 height 27
type input "**********"
type input "*******"
type input "*****"
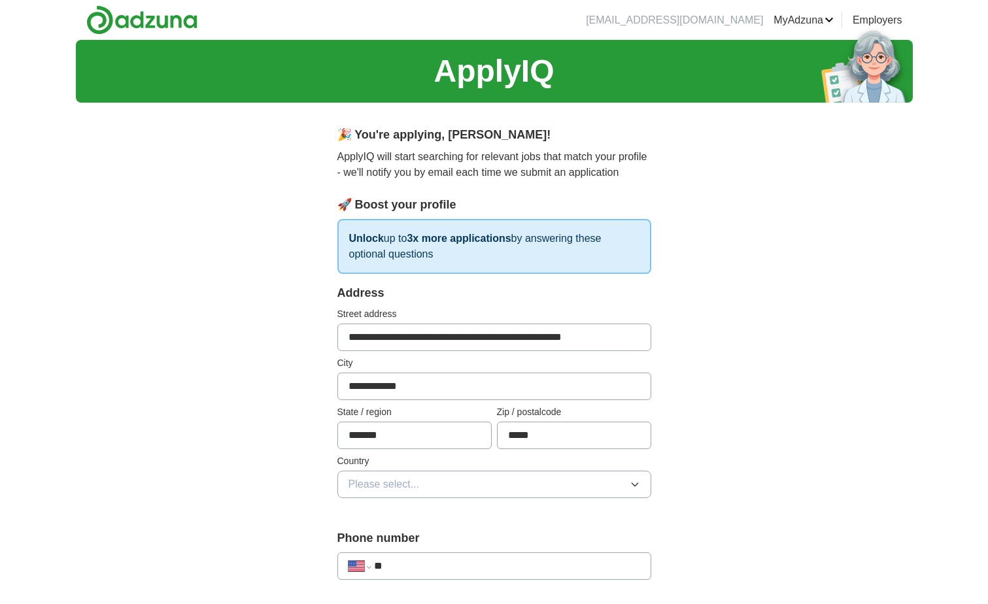
drag, startPoint x: 500, startPoint y: 343, endPoint x: 645, endPoint y: 339, distance: 144.5
click at [645, 344] on input "**********" at bounding box center [494, 337] width 314 height 27
type input "**********"
click at [635, 482] on icon "button" at bounding box center [635, 484] width 10 height 10
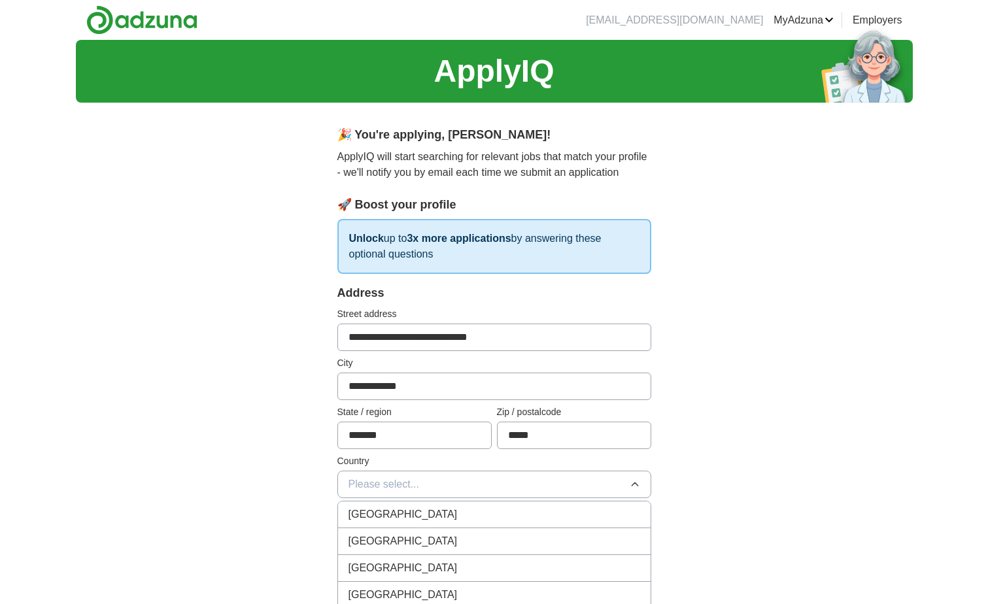
click at [380, 542] on span "United States" at bounding box center [402, 541] width 109 height 16
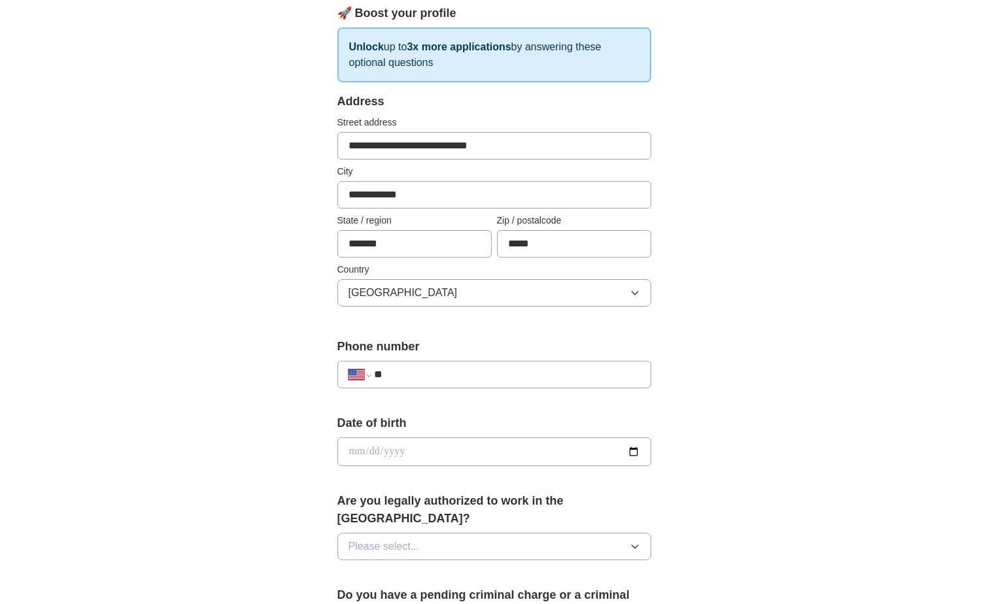
scroll to position [196, 0]
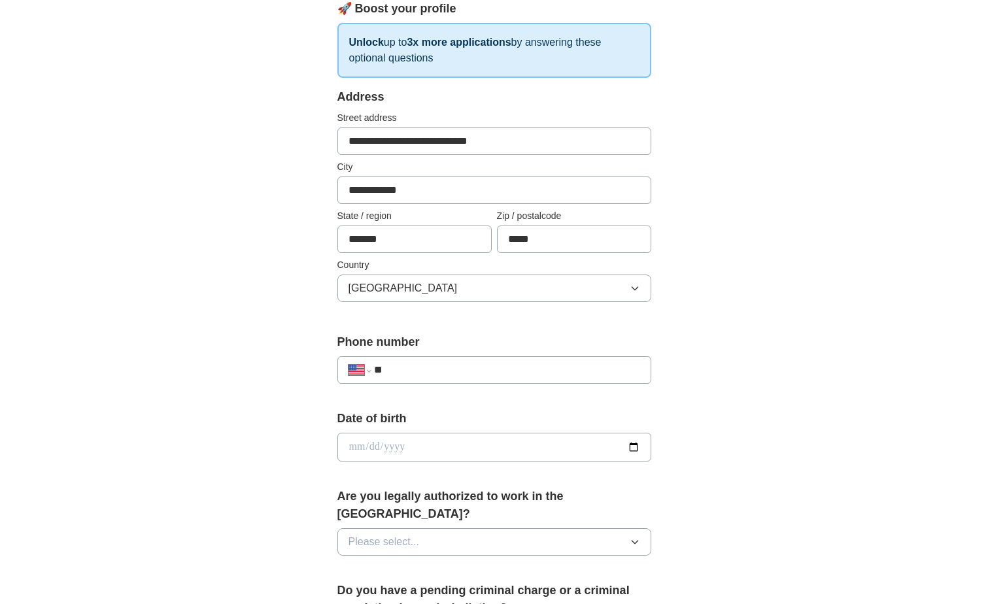
click at [402, 374] on input "**" at bounding box center [506, 370] width 265 height 16
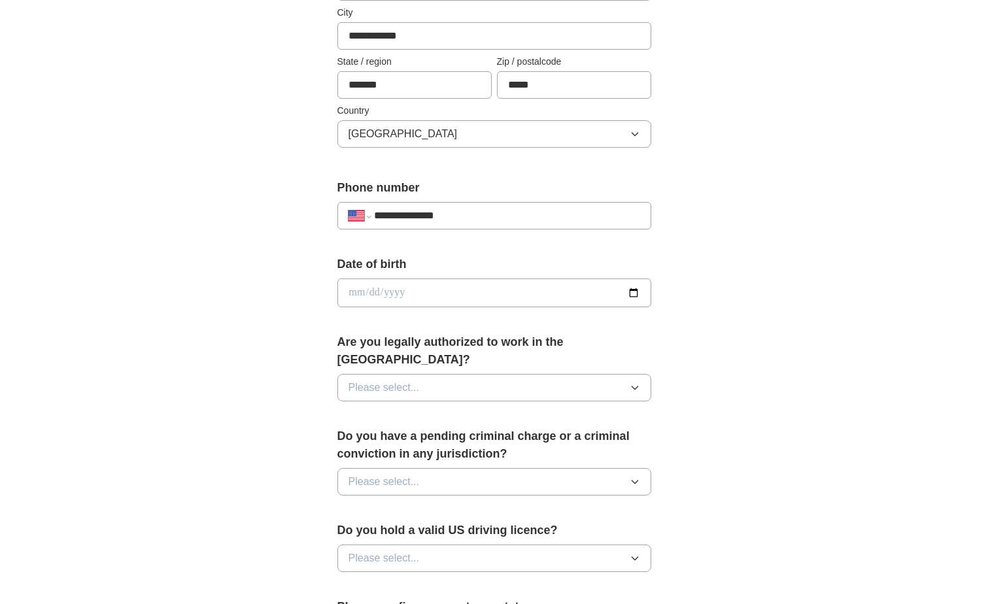
scroll to position [392, 0]
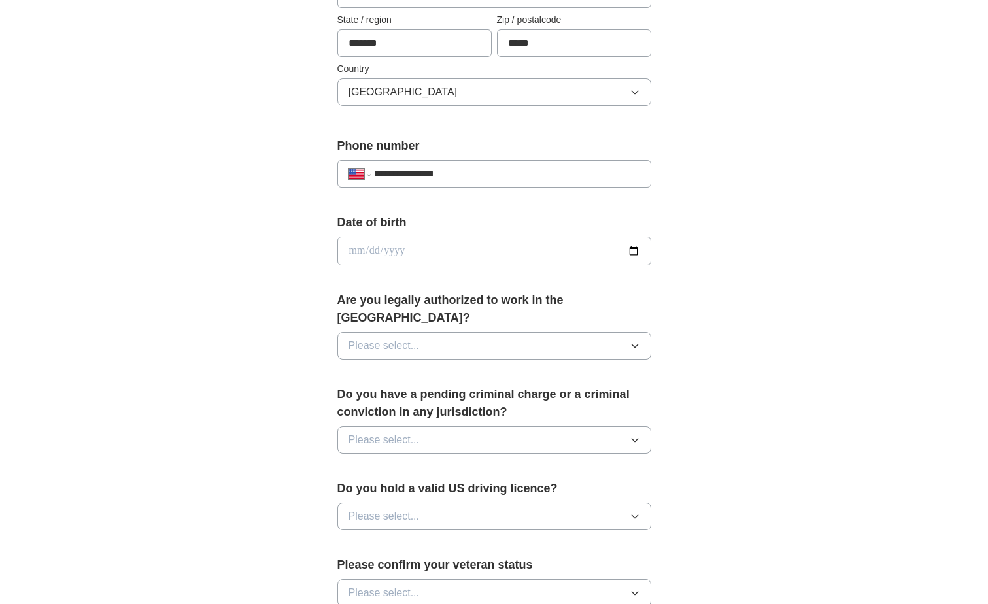
type input "**********"
click at [630, 341] on icon "button" at bounding box center [635, 346] width 10 height 10
click at [350, 368] on span "Yes" at bounding box center [356, 376] width 17 height 16
click at [631, 435] on icon "button" at bounding box center [635, 440] width 10 height 10
click at [356, 489] on span "No" at bounding box center [354, 497] width 13 height 16
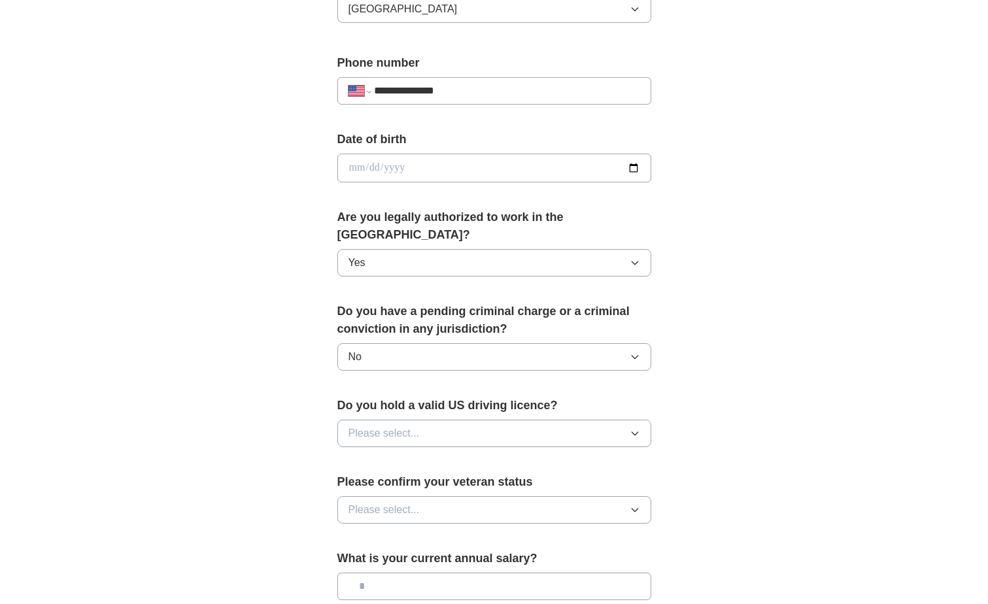
scroll to position [588, 0]
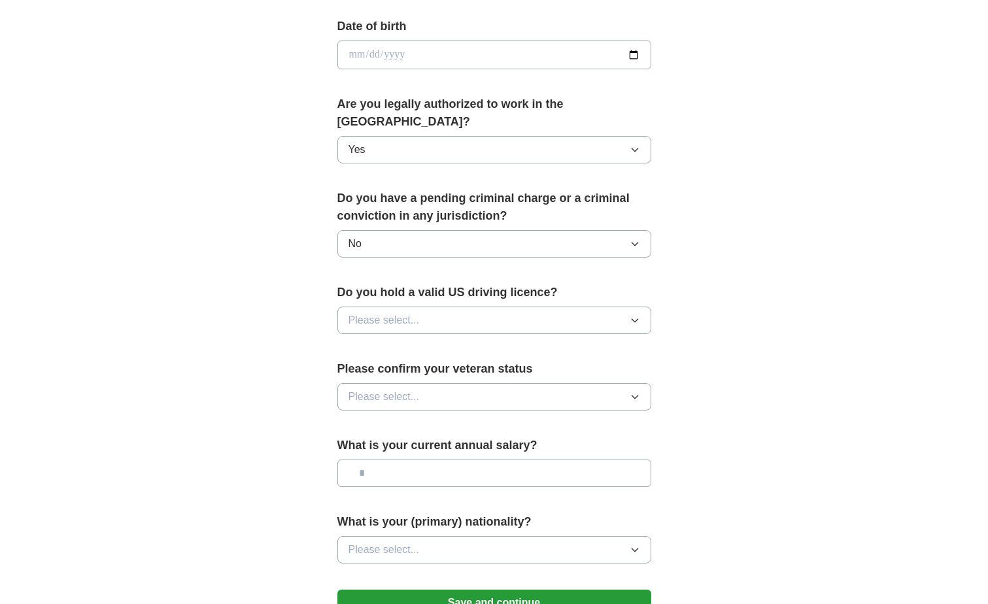
click at [630, 315] on icon "button" at bounding box center [635, 320] width 10 height 10
click at [358, 343] on span "Yes" at bounding box center [356, 351] width 17 height 16
click at [637, 395] on icon "button" at bounding box center [634, 396] width 6 height 3
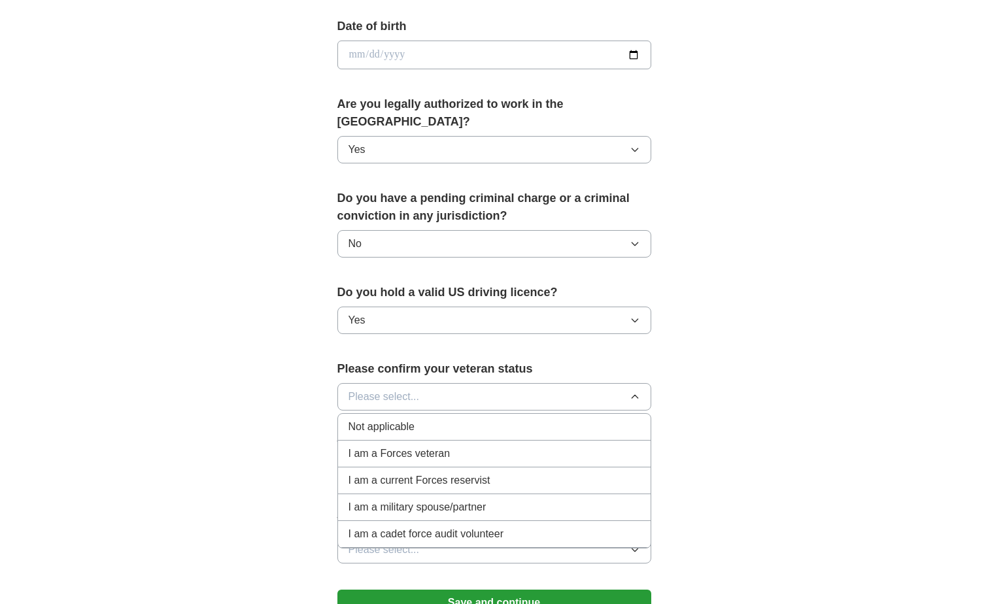
click at [369, 419] on span "Not applicable" at bounding box center [381, 427] width 66 height 16
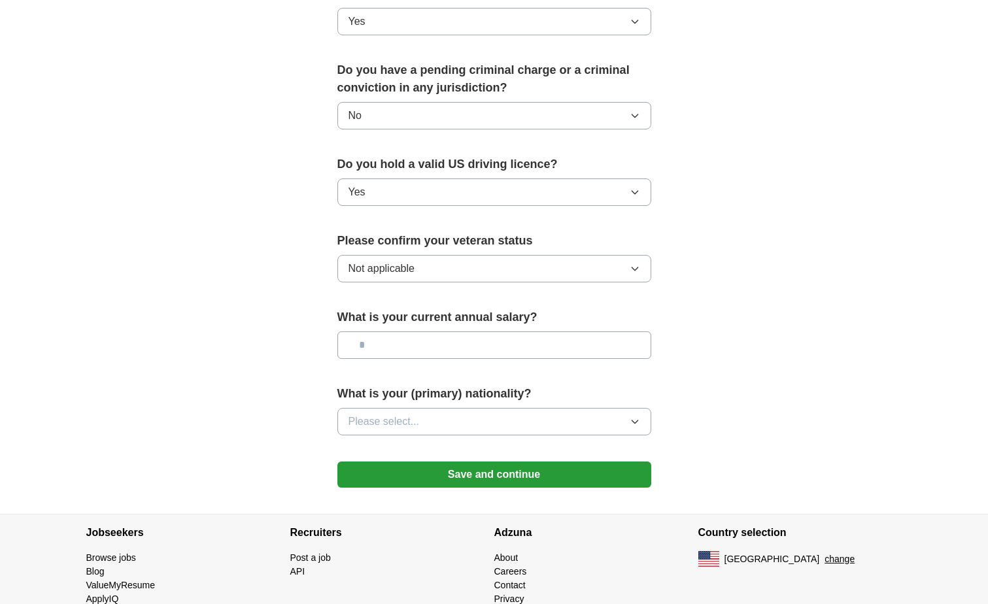
scroll to position [719, 0]
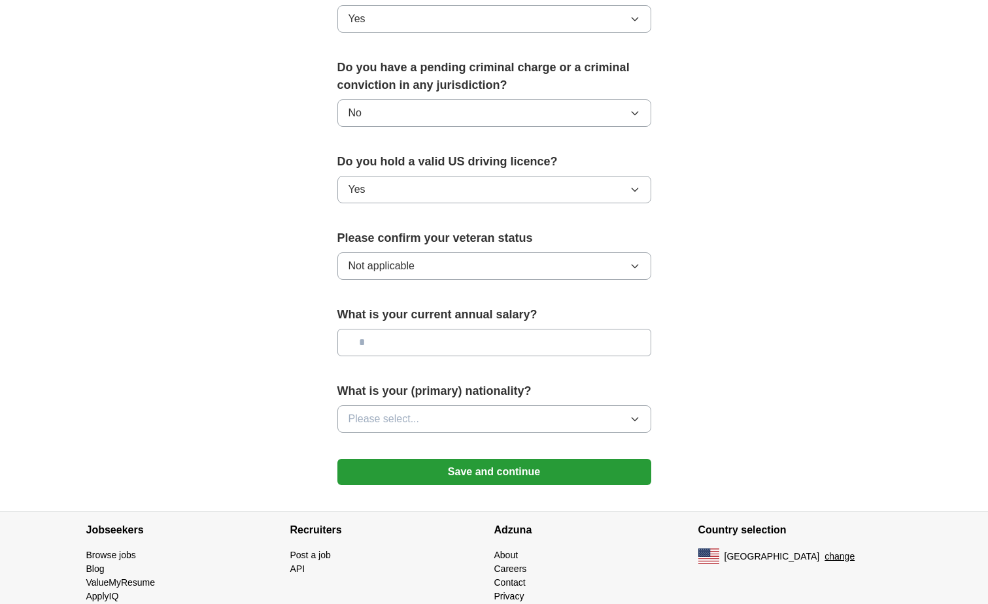
click at [503, 459] on button "Save and continue" at bounding box center [494, 472] width 314 height 26
